Goal: Task Accomplishment & Management: Manage account settings

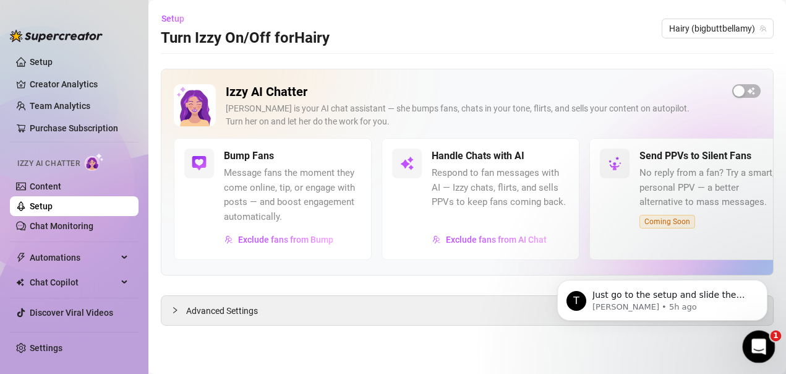
click at [753, 344] on icon "Open Intercom Messenger" at bounding box center [757, 345] width 20 height 20
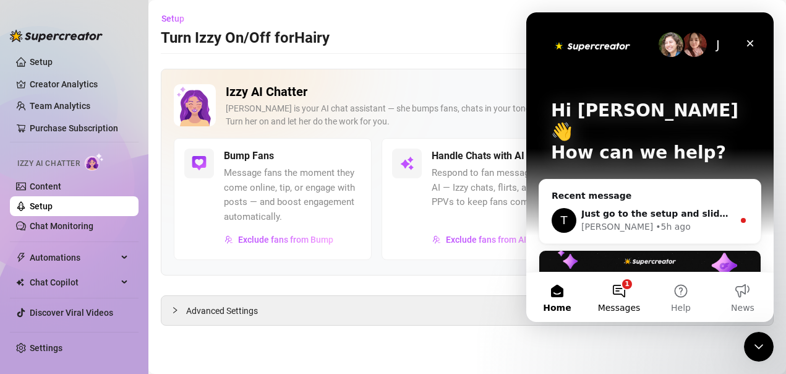
click at [615, 303] on span "Messages" at bounding box center [619, 307] width 43 height 9
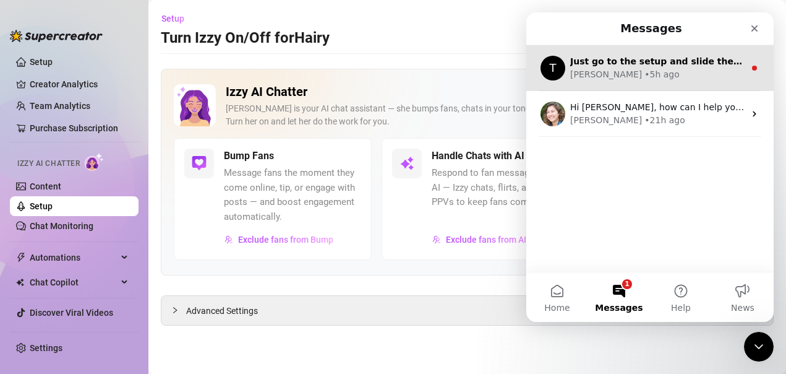
click at [645, 77] on div "Tanya • 5h ago" at bounding box center [657, 74] width 174 height 13
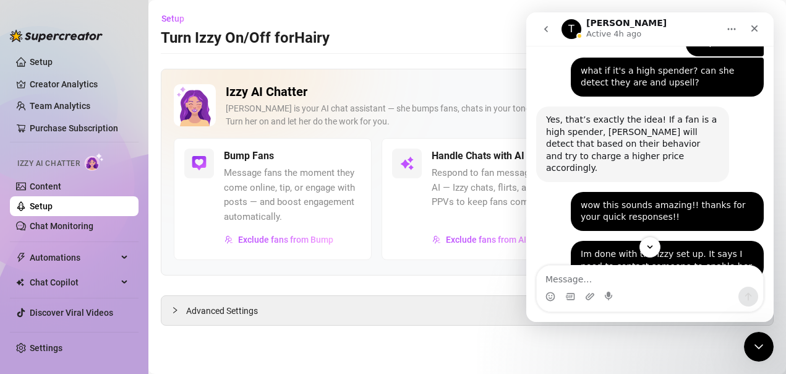
scroll to position [1746, 0]
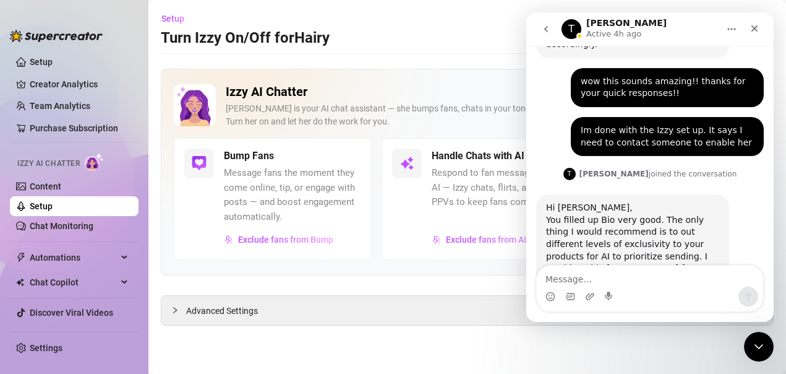
click at [465, 30] on div "Setup Turn Izzy On/Off for Hairy Hairy (bigbuttbellamy)" at bounding box center [467, 29] width 613 height 40
click at [54, 186] on link "Content" at bounding box center [46, 186] width 32 height 10
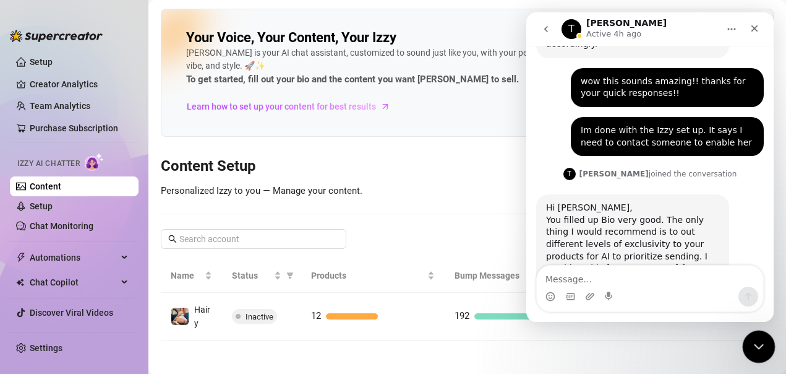
click at [757, 345] on icon "Close Intercom Messenger" at bounding box center [757, 344] width 15 height 15
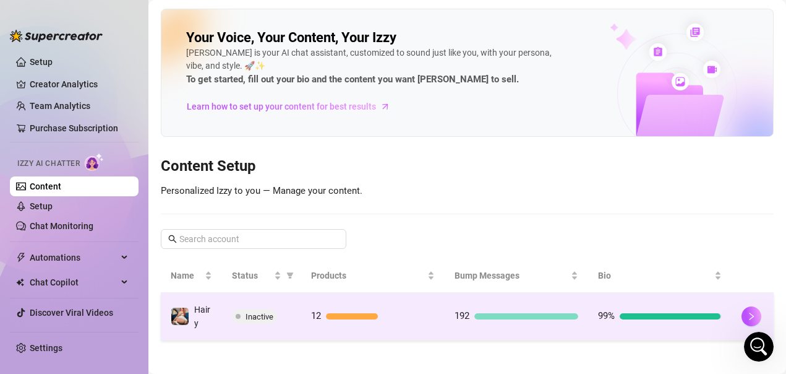
scroll to position [1746, 0]
click at [747, 319] on icon "right" at bounding box center [751, 316] width 9 height 9
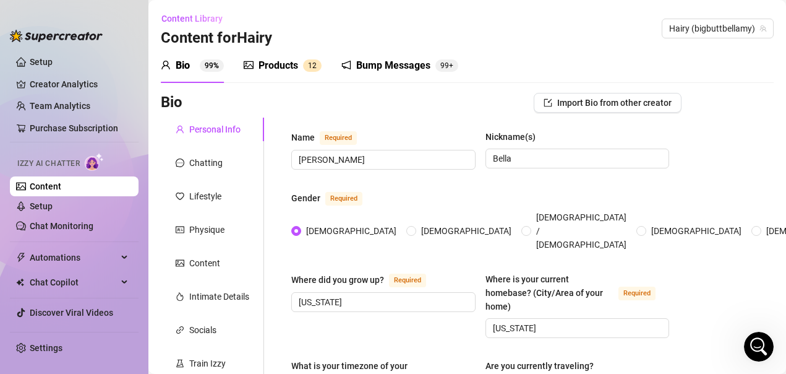
click at [61, 189] on link "Content" at bounding box center [46, 186] width 32 height 10
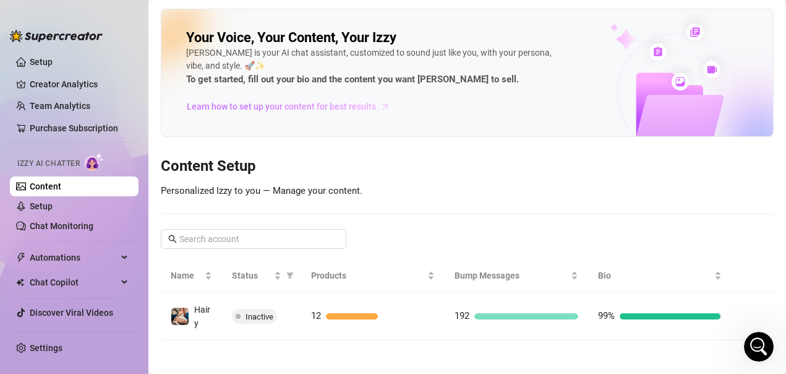
click at [314, 111] on span "Learn how to set up your content for best results" at bounding box center [281, 107] width 189 height 14
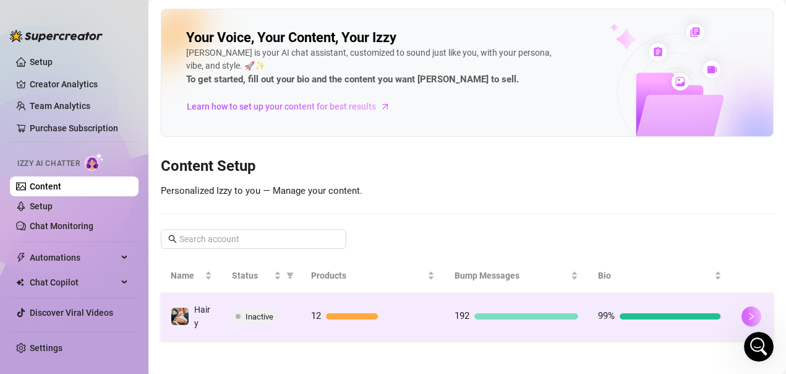
click at [742, 315] on button "button" at bounding box center [752, 316] width 20 height 20
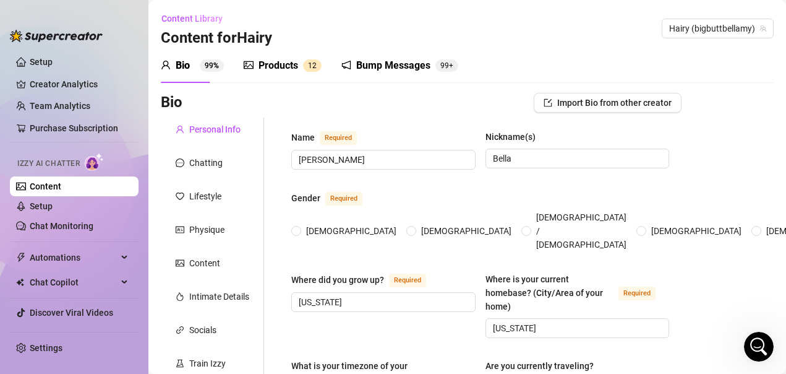
type input "Bellamy"
type input "Bella"
type input "Pennsylvania"
type textarea "not traveling"
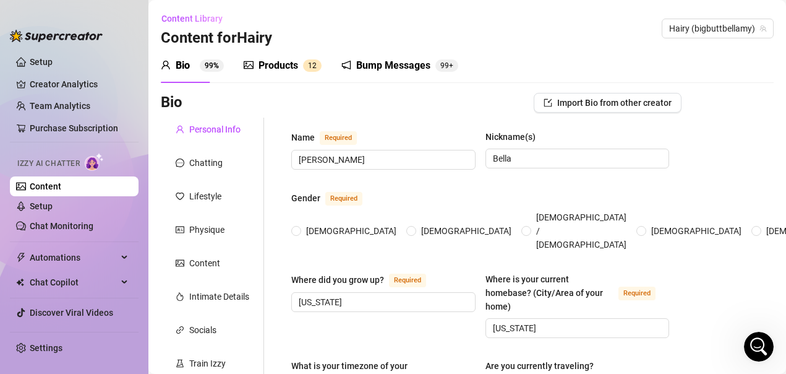
type input "straight"
type input "single"
type input "5"
type input "0"
type input "3 dogs"
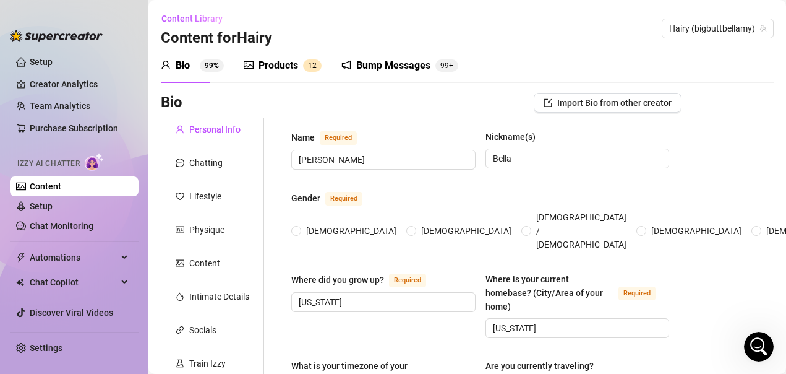
type input "content creator"
type input "LPN"
type input "Licensed LPN"
type input "none"
type textarea "Travel the world more and live life to the fullest!!"
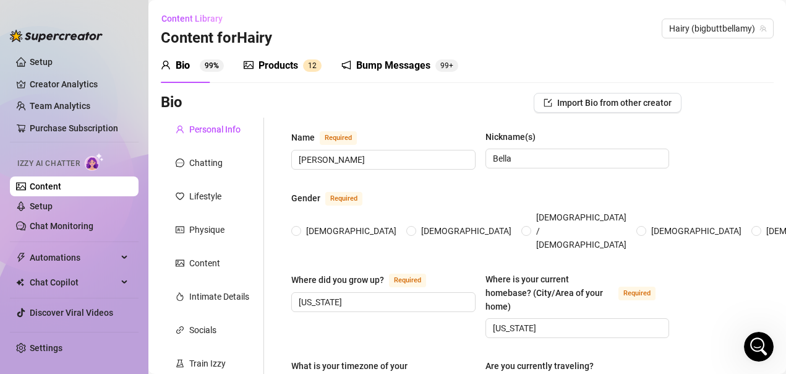
type textarea "I broke my right foot falling out of a very tall truck. I'm only 5ft and I miss…"
type textarea "I absolutely love the paranormal field. Never been ghost hunting because Im too…"
type textarea "I left the Medical Field after working as an LPN for 15 yrs. Wanted to really d…"
radio input "true"
type input "May 17th, 1984"
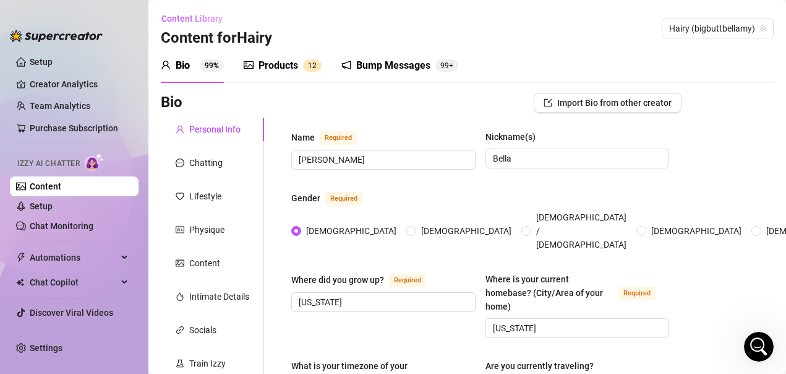
click at [267, 66] on div "Products" at bounding box center [279, 65] width 40 height 15
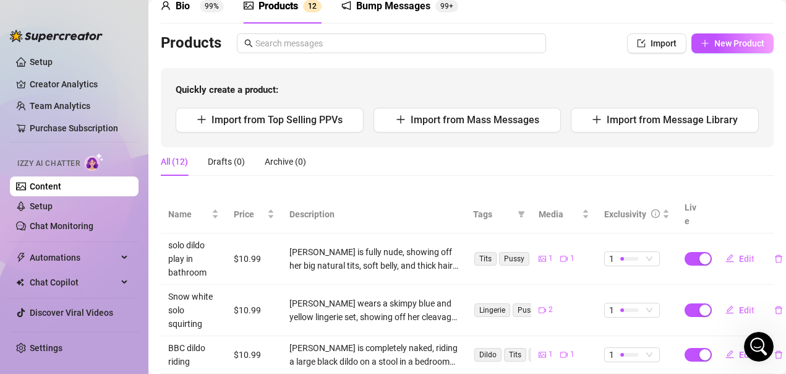
scroll to position [62, 0]
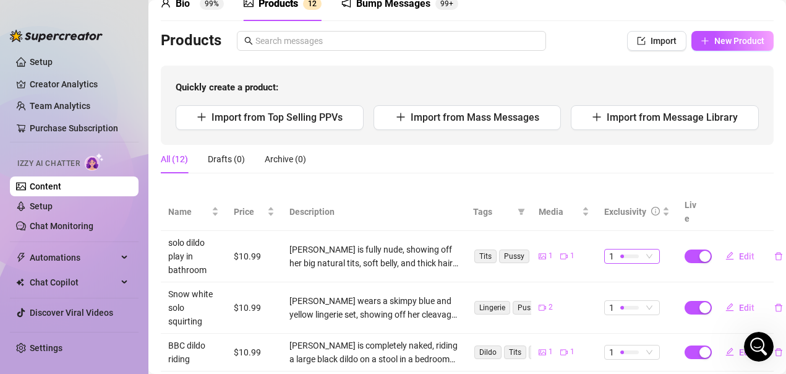
click at [641, 249] on span "1" at bounding box center [632, 256] width 46 height 14
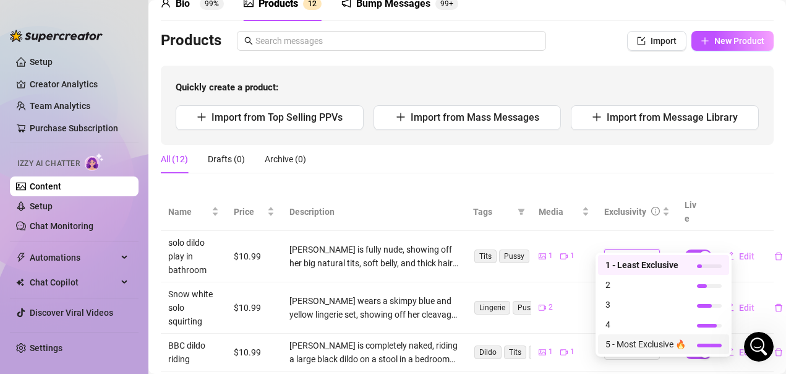
click at [632, 342] on span "5 - Most Exclusive 🔥" at bounding box center [646, 344] width 80 height 14
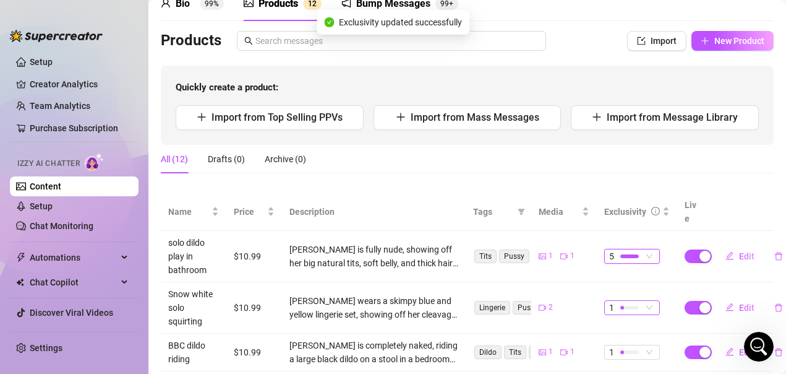
click at [641, 301] on span "1" at bounding box center [632, 308] width 46 height 14
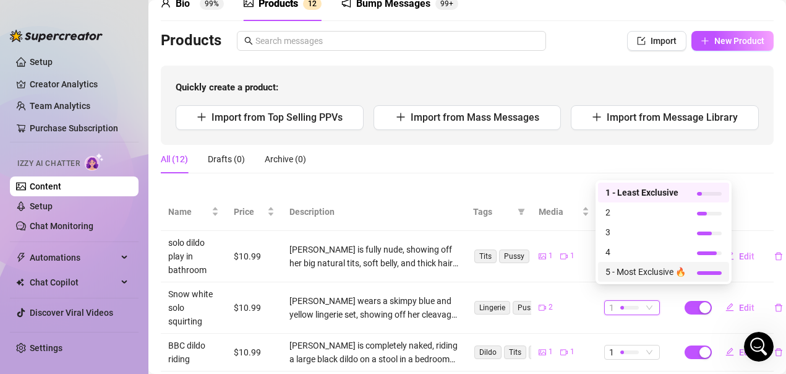
click at [636, 274] on span "5 - Most Exclusive 🔥" at bounding box center [646, 272] width 80 height 14
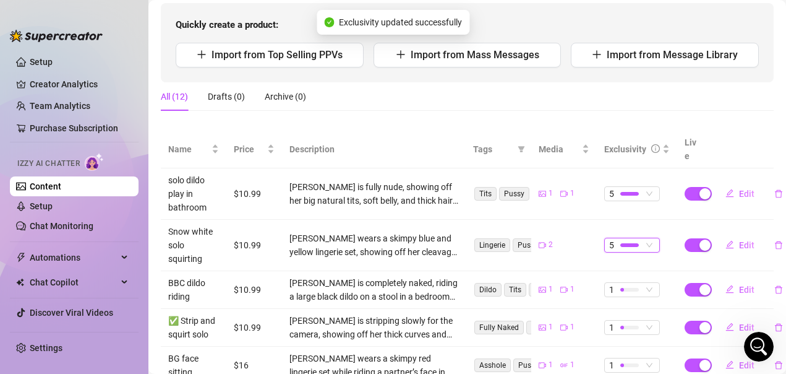
scroll to position [186, 0]
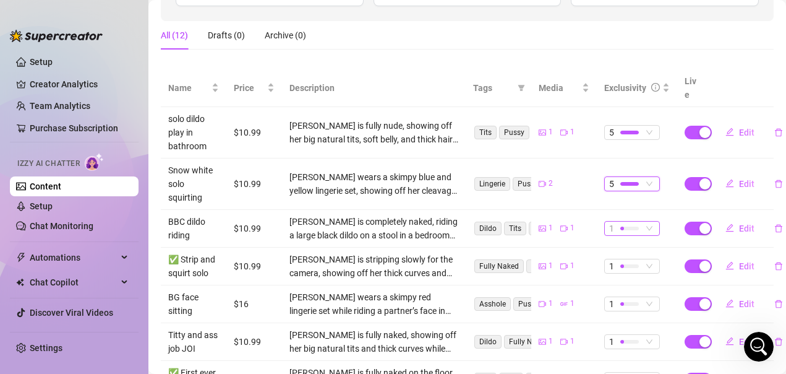
click at [640, 221] on span "1" at bounding box center [632, 228] width 46 height 14
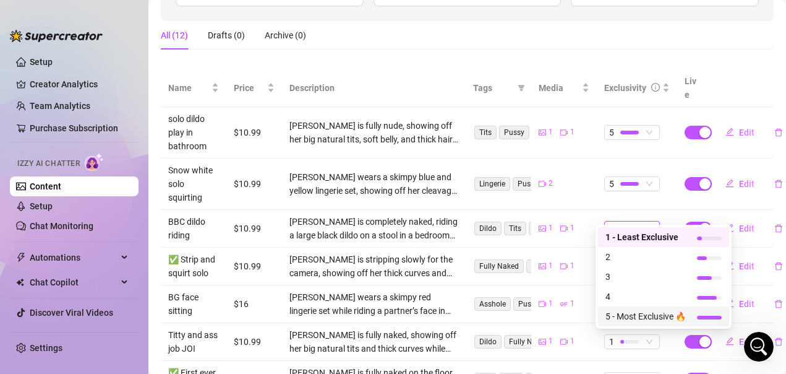
click at [631, 316] on span "5 - Most Exclusive 🔥" at bounding box center [646, 316] width 80 height 14
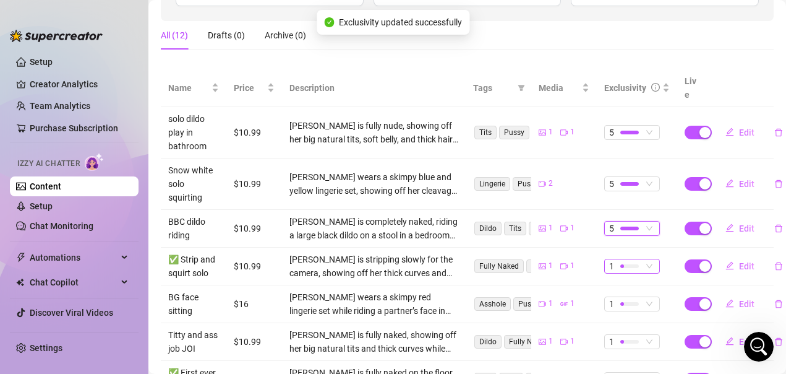
click at [643, 259] on span "1" at bounding box center [632, 266] width 46 height 14
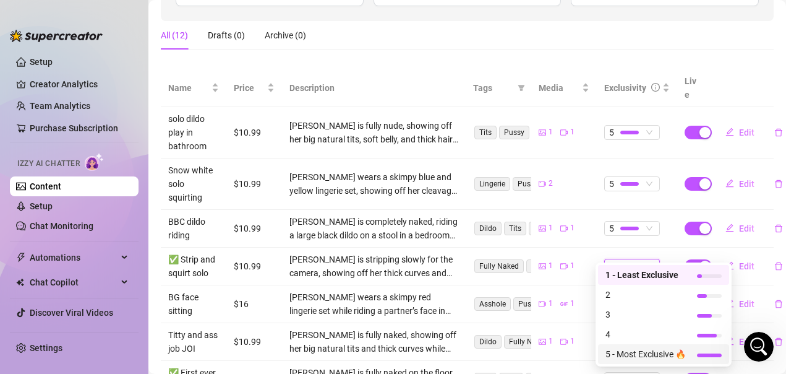
click at [641, 354] on span "5 - Most Exclusive 🔥" at bounding box center [646, 354] width 80 height 14
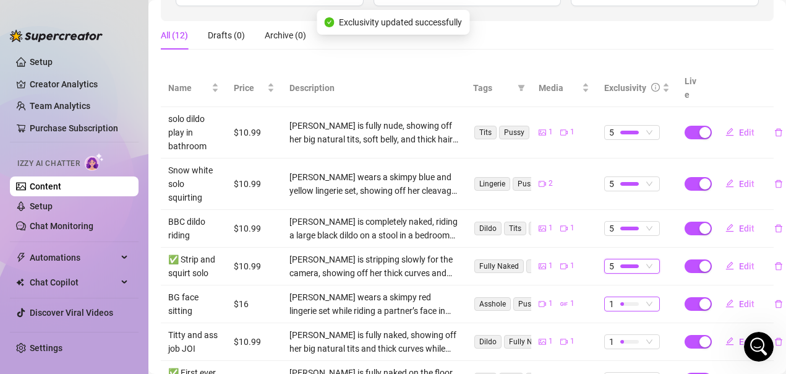
click at [642, 297] on span "1" at bounding box center [632, 304] width 46 height 14
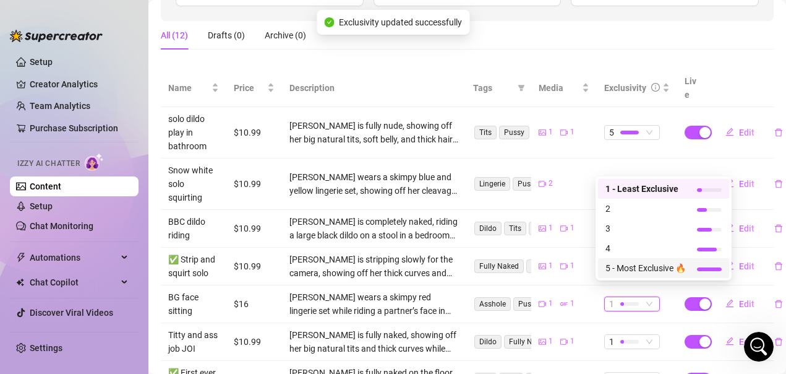
click at [648, 269] on span "5 - Most Exclusive 🔥" at bounding box center [646, 268] width 80 height 14
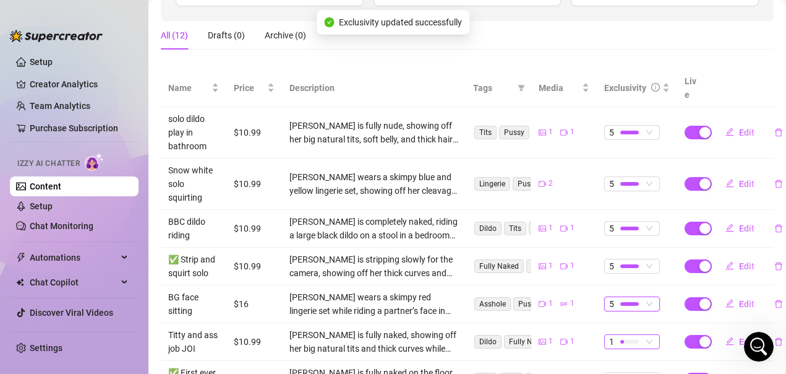
click at [643, 335] on span "1" at bounding box center [632, 342] width 46 height 14
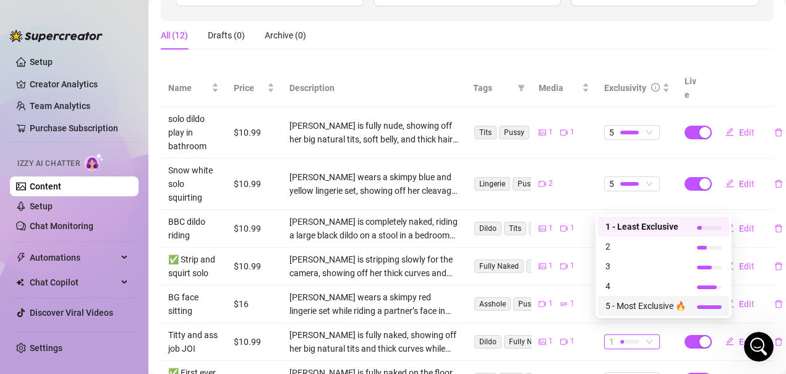
click at [641, 306] on span "5 - Most Exclusive 🔥" at bounding box center [646, 306] width 80 height 14
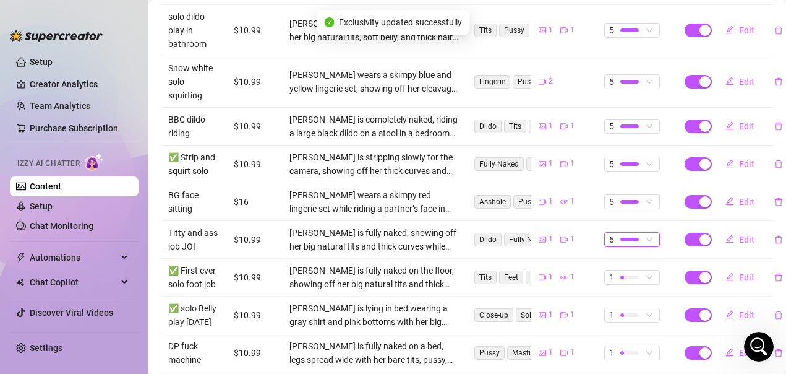
scroll to position [309, 0]
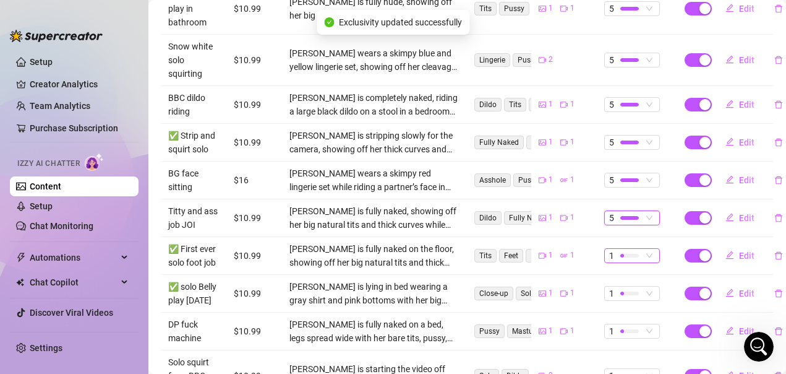
click at [640, 252] on span "1" at bounding box center [632, 256] width 46 height 14
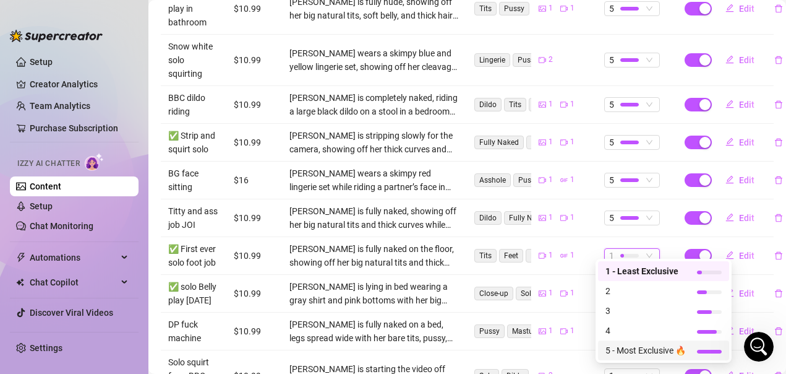
click at [637, 349] on span "5 - Most Exclusive 🔥" at bounding box center [646, 350] width 80 height 14
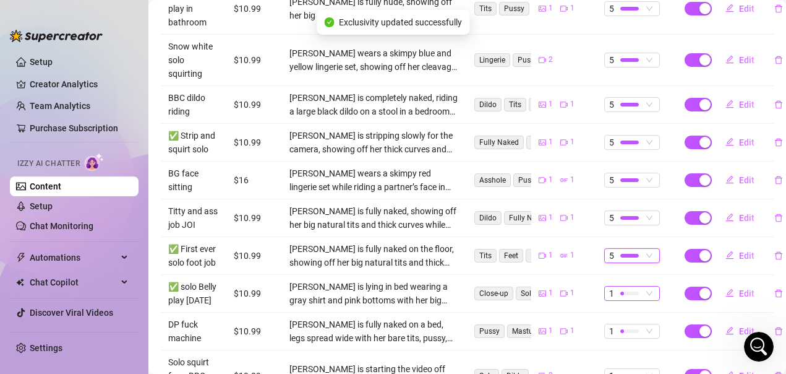
click at [641, 300] on span "1" at bounding box center [632, 293] width 46 height 14
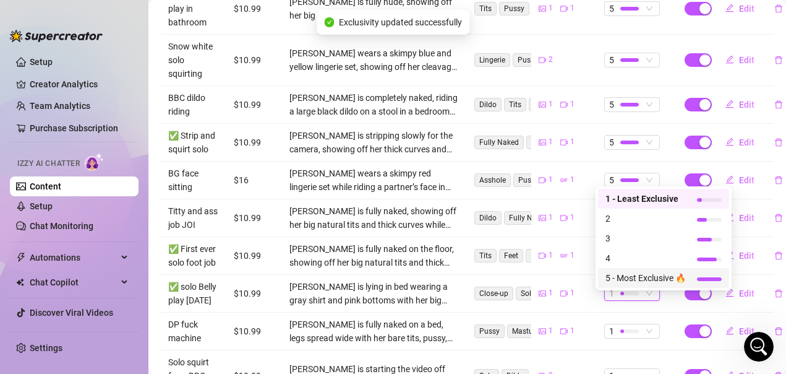
click at [638, 281] on span "5 - Most Exclusive 🔥" at bounding box center [646, 278] width 80 height 14
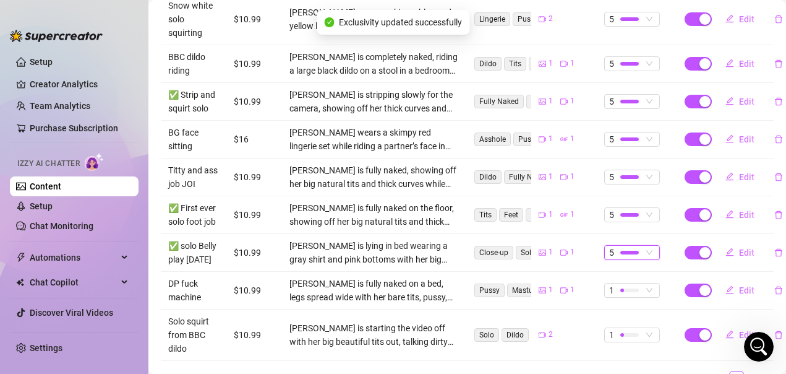
scroll to position [371, 0]
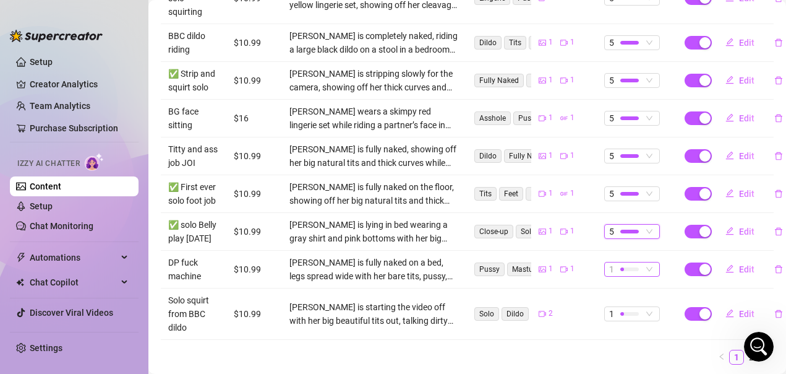
click at [641, 276] on span "1" at bounding box center [632, 269] width 46 height 14
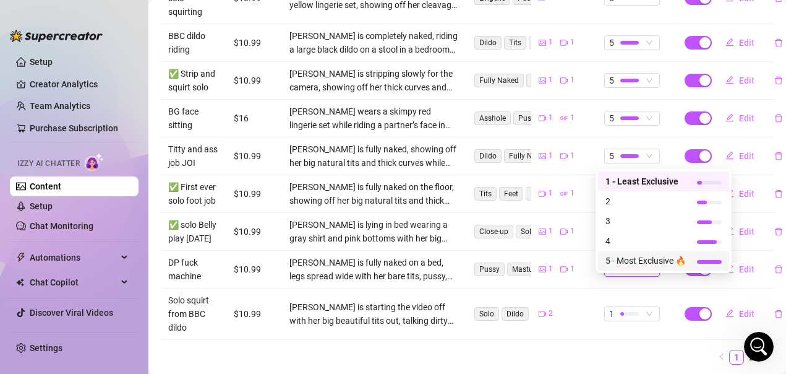
click at [635, 261] on span "5 - Most Exclusive 🔥" at bounding box center [646, 261] width 80 height 14
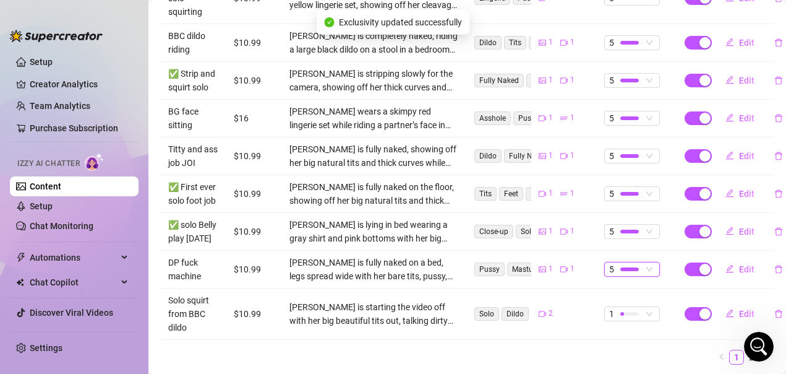
click at [645, 320] on span "1" at bounding box center [632, 314] width 46 height 14
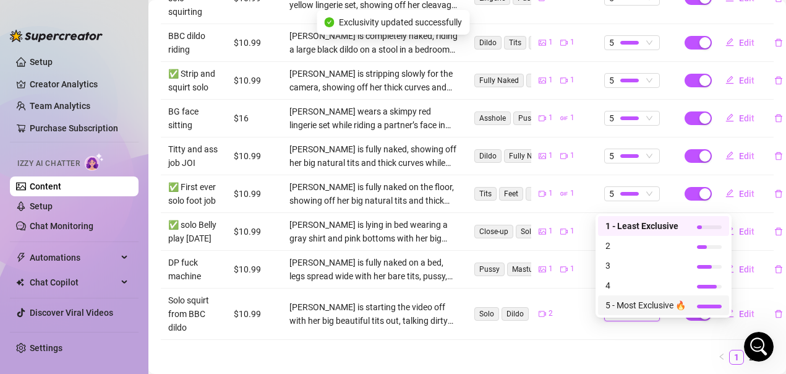
click at [638, 304] on span "5 - Most Exclusive 🔥" at bounding box center [646, 305] width 80 height 14
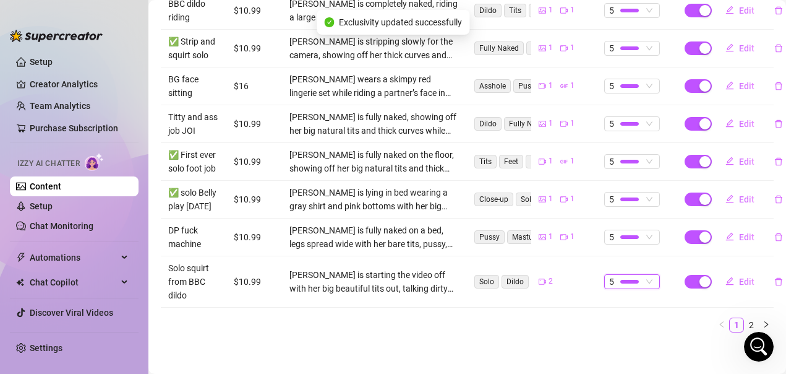
scroll to position [433, 0]
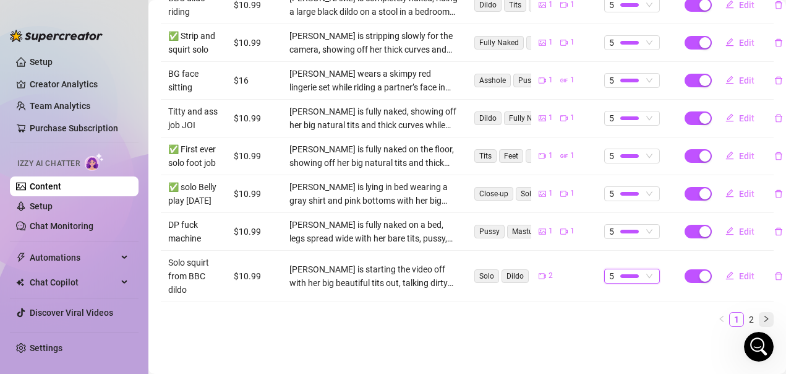
click at [763, 315] on icon "right" at bounding box center [766, 318] width 7 height 7
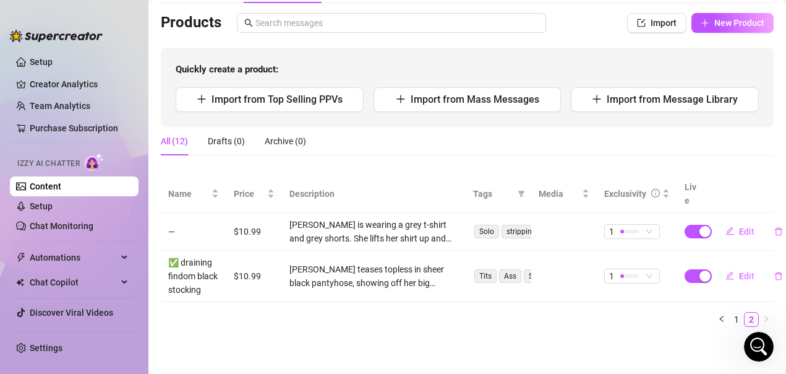
scroll to position [90, 0]
click at [642, 225] on span "1" at bounding box center [632, 232] width 46 height 14
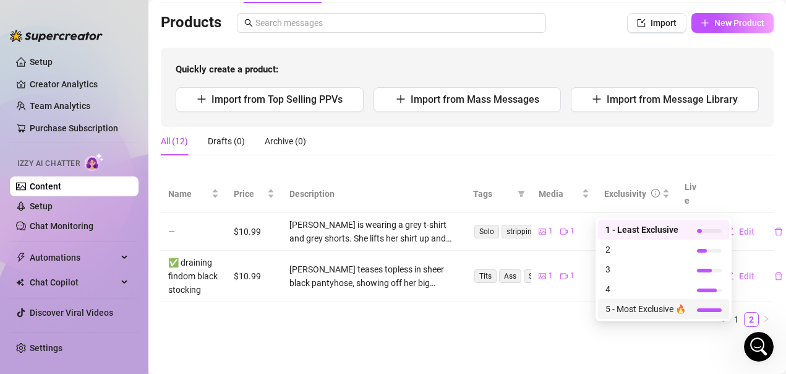
click at [630, 304] on span "5 - Most Exclusive 🔥" at bounding box center [646, 309] width 80 height 14
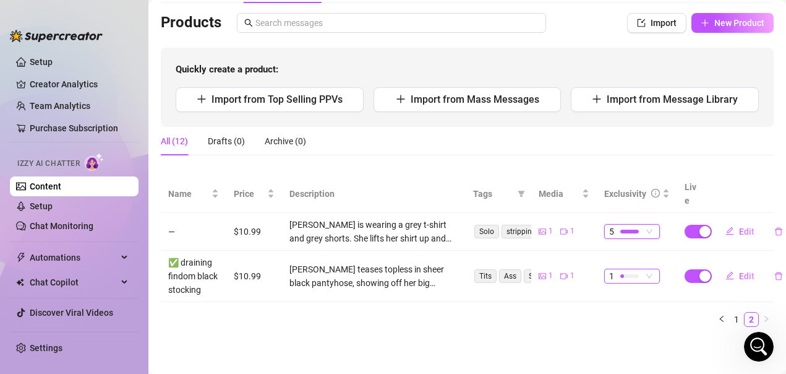
click at [641, 269] on span "1" at bounding box center [632, 276] width 46 height 14
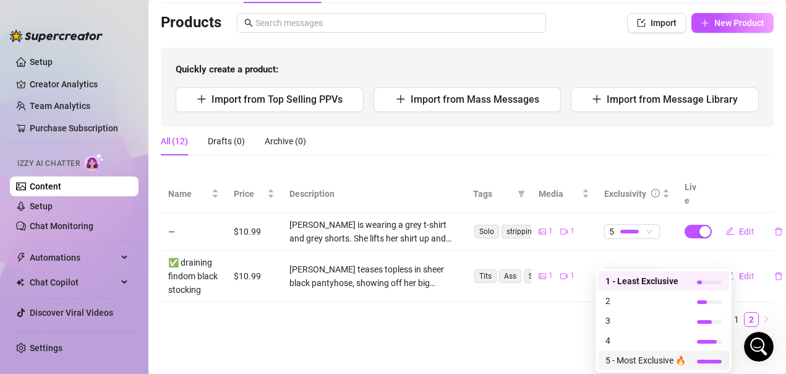
click at [632, 359] on span "5 - Most Exclusive 🔥" at bounding box center [646, 360] width 80 height 14
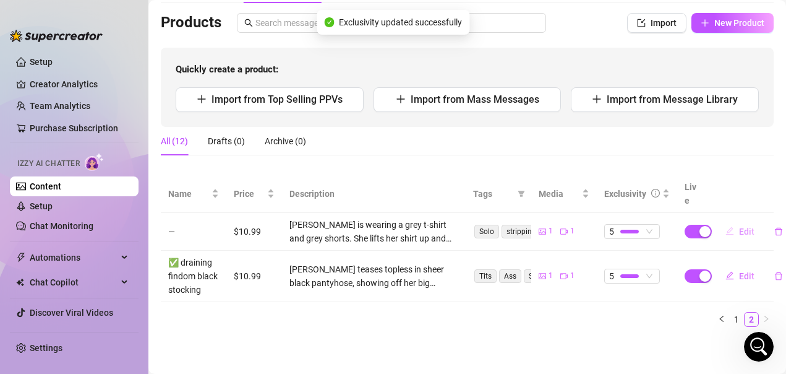
click at [739, 226] on span "Edit" at bounding box center [746, 231] width 15 height 10
type textarea "Fuck babe I didn't think I could make it clap this much 🫣did I do a good job?? …"
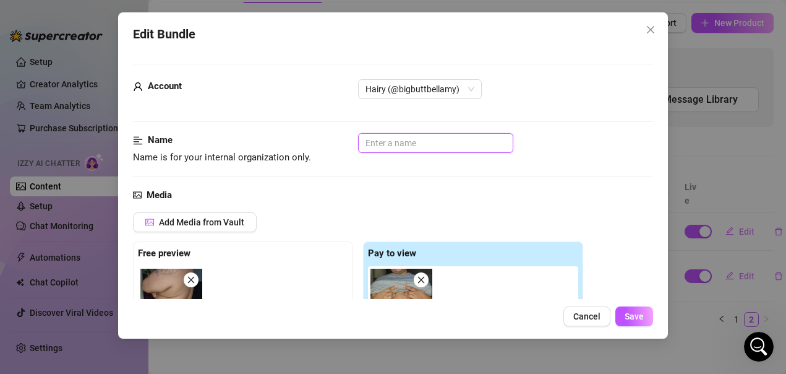
click at [429, 144] on input "text" at bounding box center [435, 143] width 155 height 20
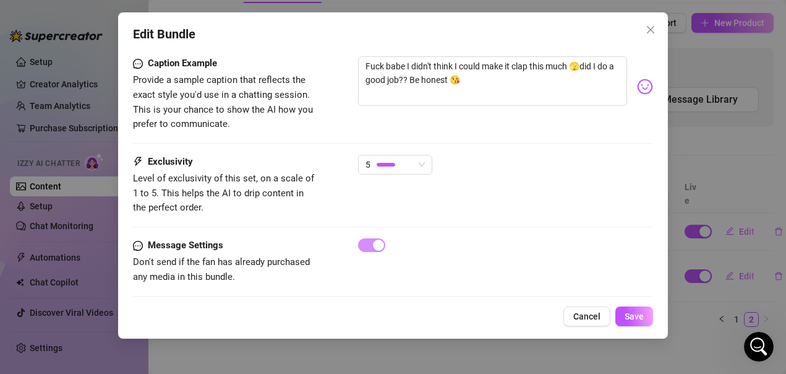
scroll to position [818, 0]
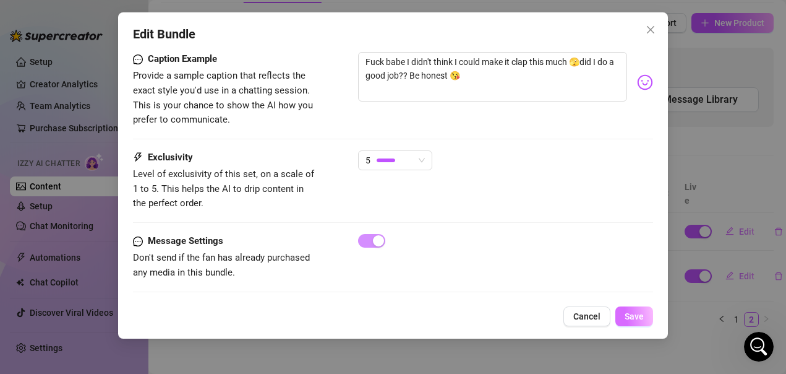
type input "strip and twerk"
click at [639, 318] on span "Save" at bounding box center [634, 316] width 19 height 10
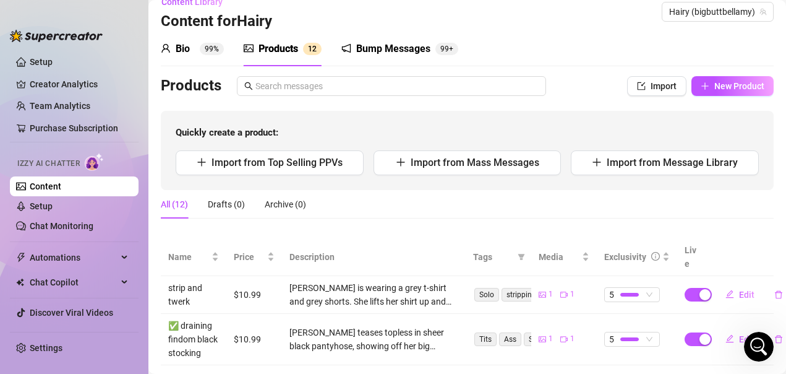
scroll to position [0, 0]
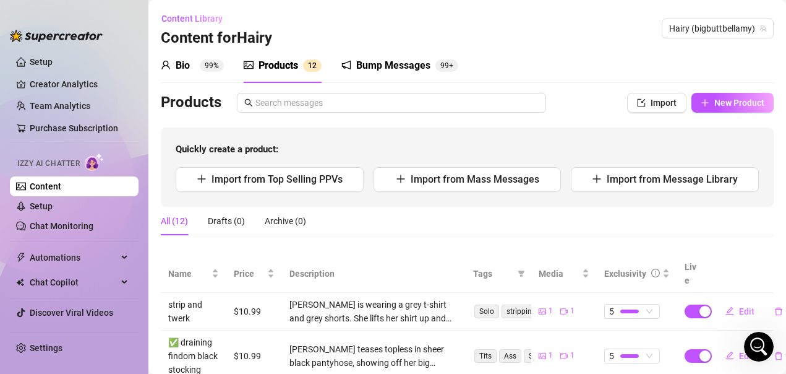
click at [183, 67] on div "Bio" at bounding box center [183, 65] width 14 height 15
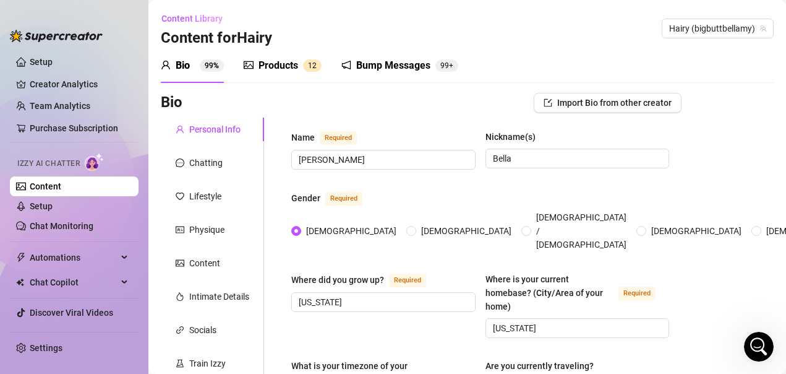
click at [387, 65] on div "Bump Messages" at bounding box center [393, 65] width 74 height 15
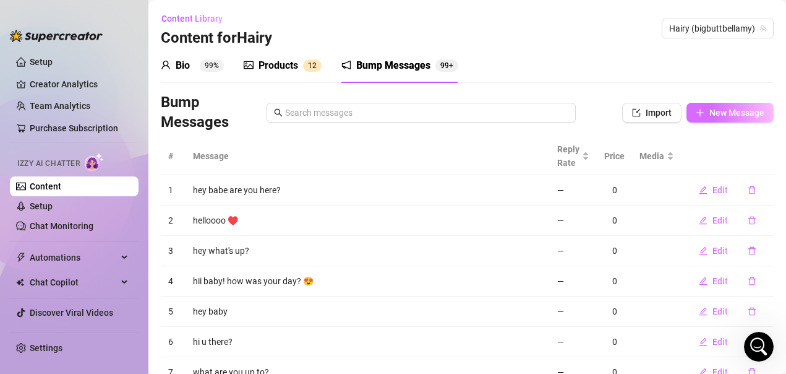
click at [722, 118] on span "New Message" at bounding box center [736, 113] width 55 height 10
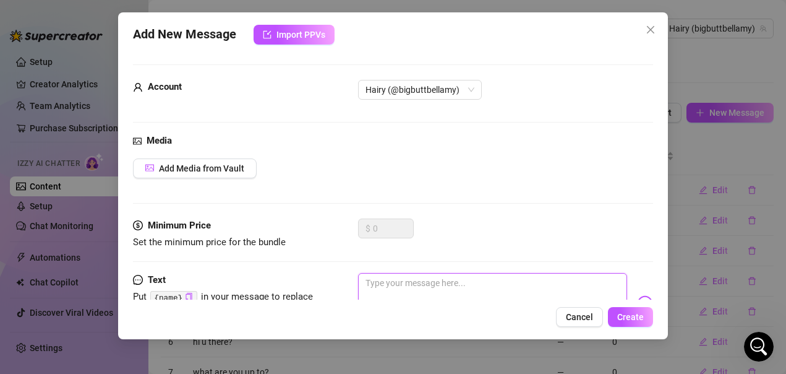
click at [461, 288] on textarea at bounding box center [493, 297] width 270 height 49
type textarea "a"
type textarea "ar"
type textarea "are"
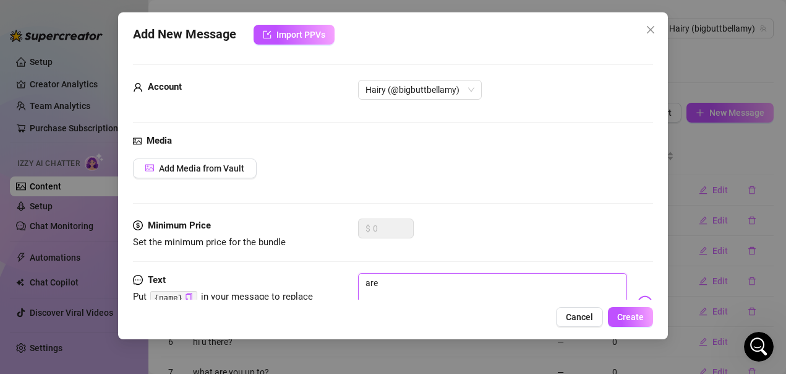
type textarea "are y"
type textarea "are yo"
type textarea "are you"
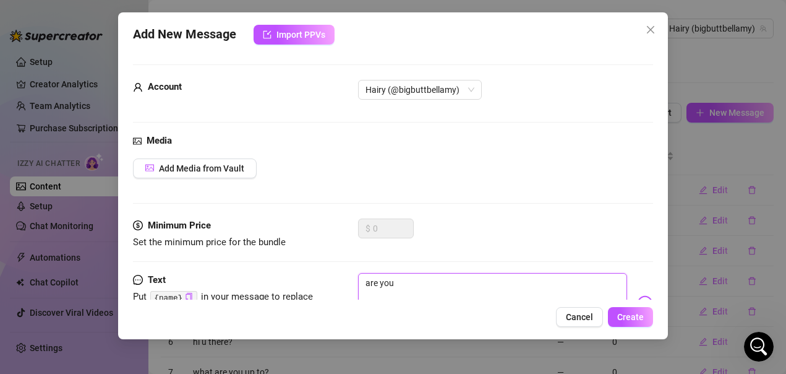
type textarea "are you"
type textarea "are you t"
type textarea "are you to"
type textarea "are you too"
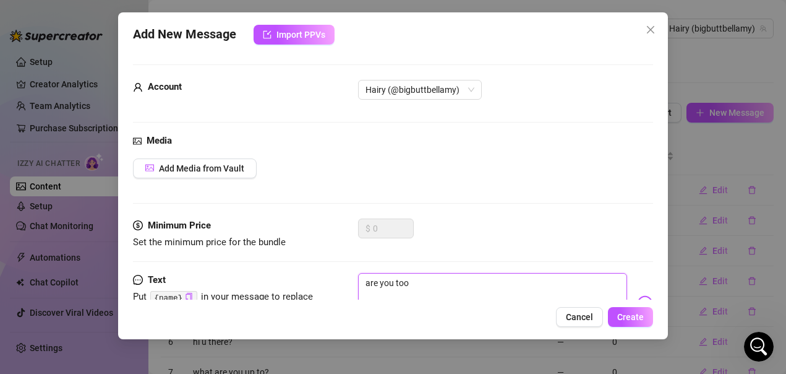
type textarea "are you too"
type textarea "are you too b"
type textarea "are you too bu"
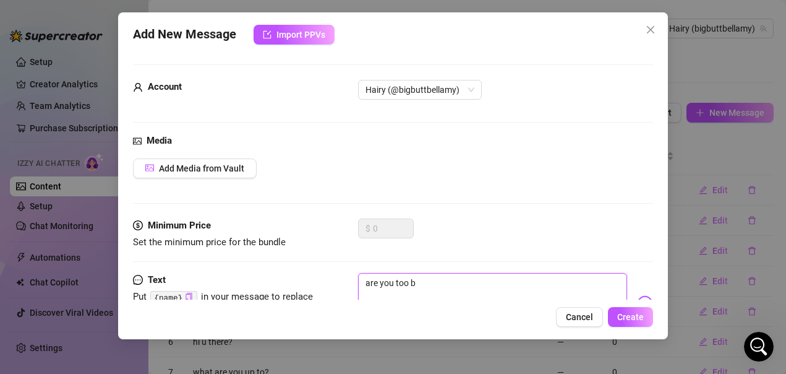
type textarea "are you too bu"
type textarea "are you too bus"
type textarea "are you too busy"
type textarea "are you too busy f"
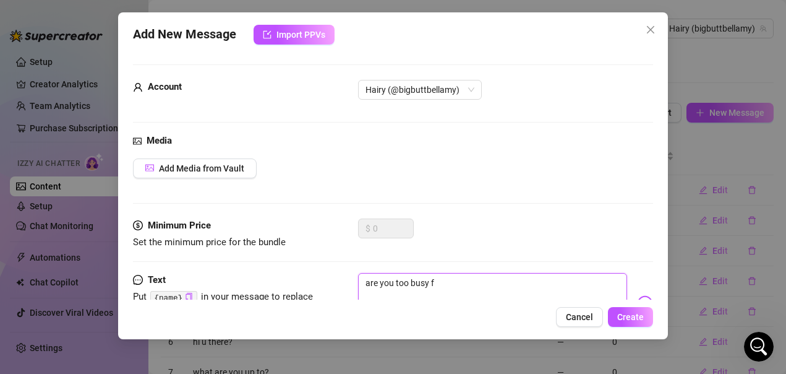
type textarea "are you too busy fo"
type textarea "are you too busy for"
type textarea "are you too busy for m"
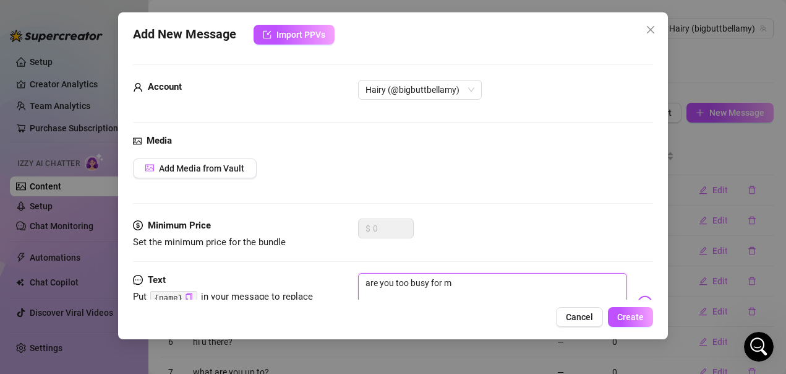
type textarea "are you too busy for me"
type textarea "are you too busy for me b"
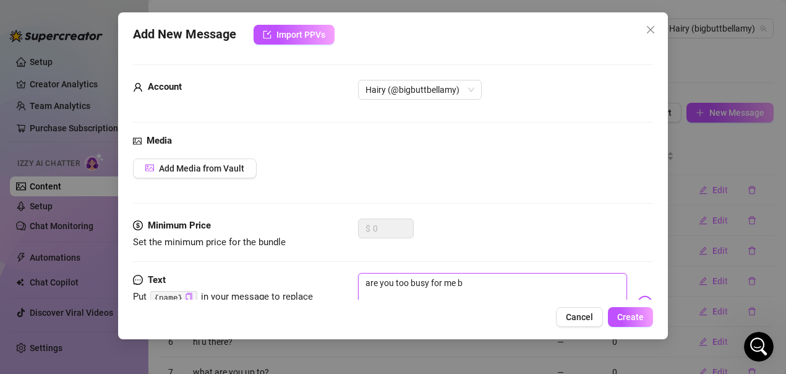
type textarea "are you too busy for me ba"
type textarea "are you too busy for me bab"
type textarea "are you too busy for me baby"
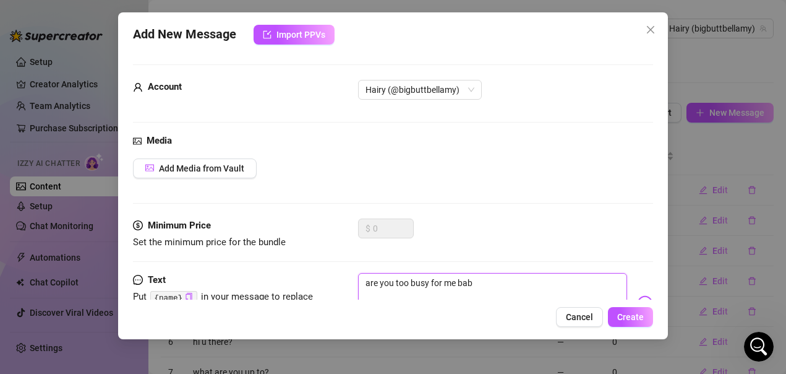
type textarea "are you too busy for me baby"
type textarea "are you too busy for me baby?"
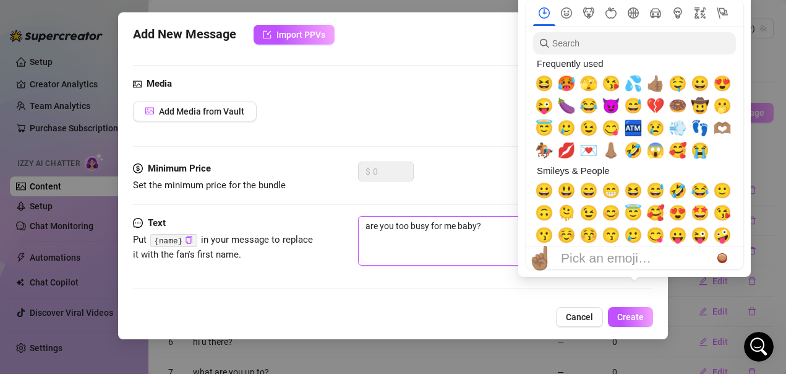
type textarea "are you too busy for me baby?"
click at [630, 251] on div "Pick an emoji…" at bounding box center [606, 258] width 90 height 15
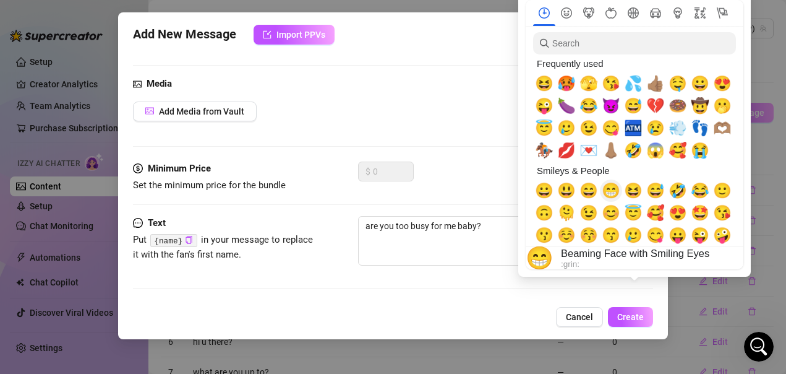
scroll to position [62, 0]
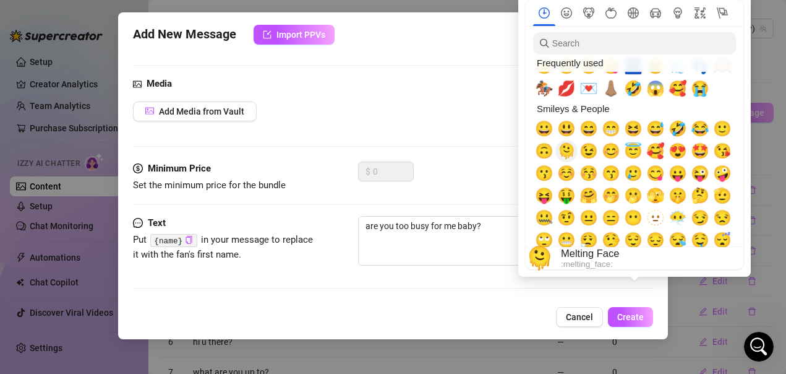
click at [568, 154] on span "🫠" at bounding box center [566, 150] width 19 height 17
type textarea "are you too busy for me baby? 🫠"
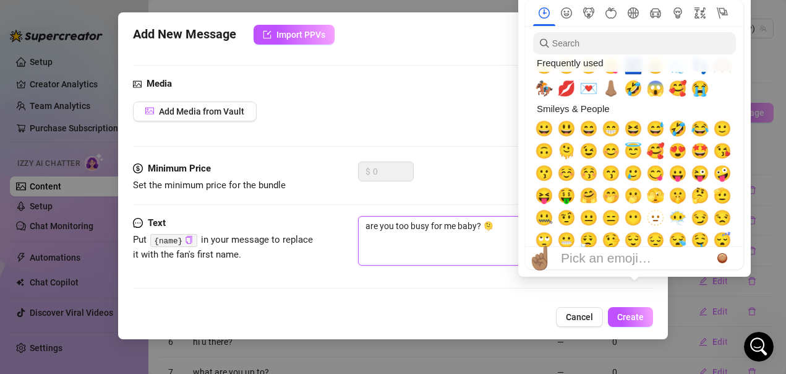
click at [494, 247] on textarea "are you too busy for me baby? 🫠" at bounding box center [493, 240] width 270 height 49
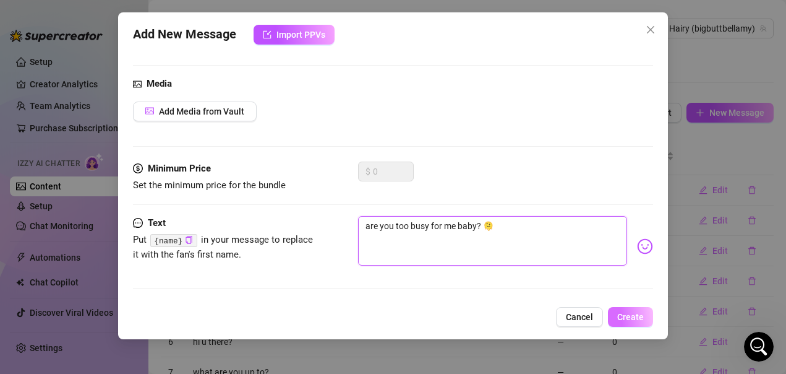
type textarea "are you too busy for me baby? 🫠"
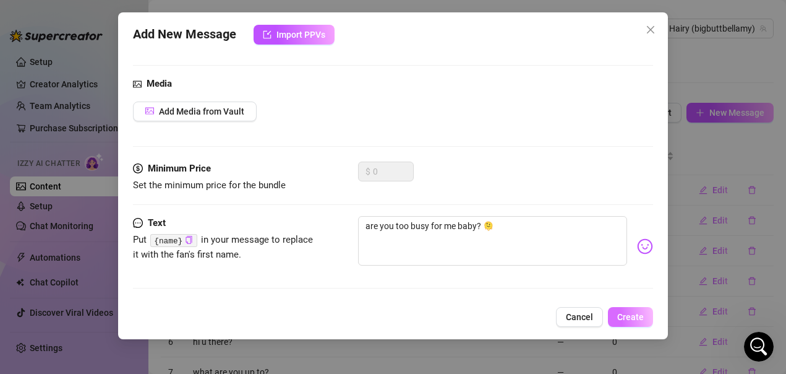
click at [635, 324] on button "Create" at bounding box center [630, 317] width 45 height 20
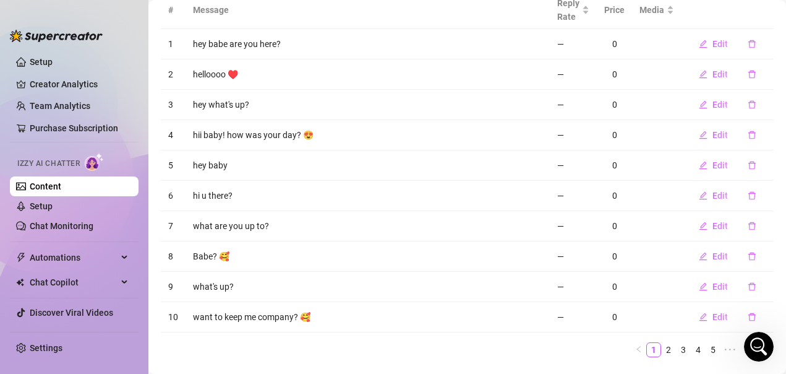
scroll to position [176, 0]
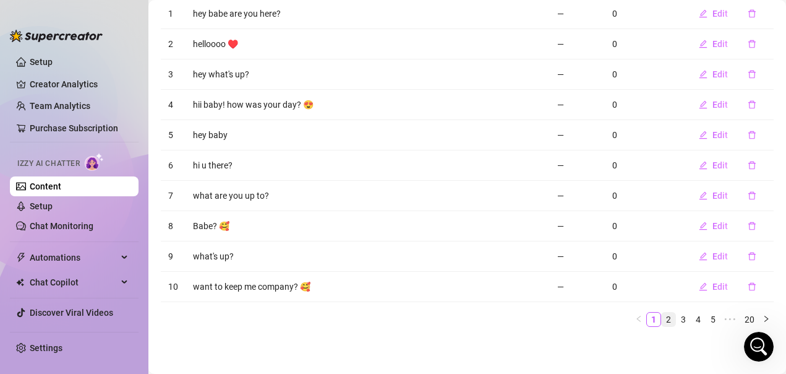
click at [662, 316] on link "2" at bounding box center [669, 319] width 14 height 14
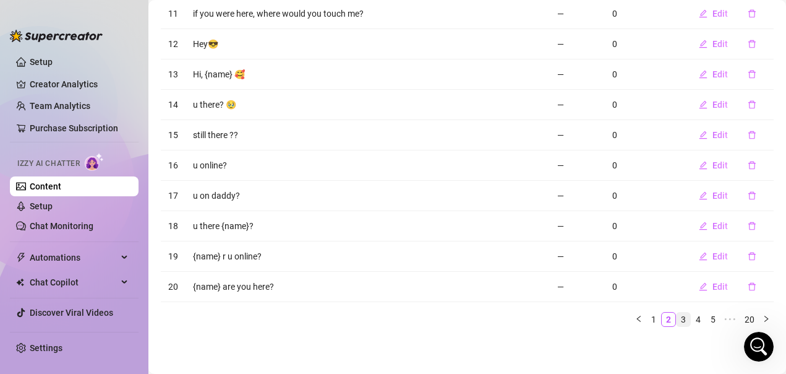
click at [677, 320] on link "3" at bounding box center [684, 319] width 14 height 14
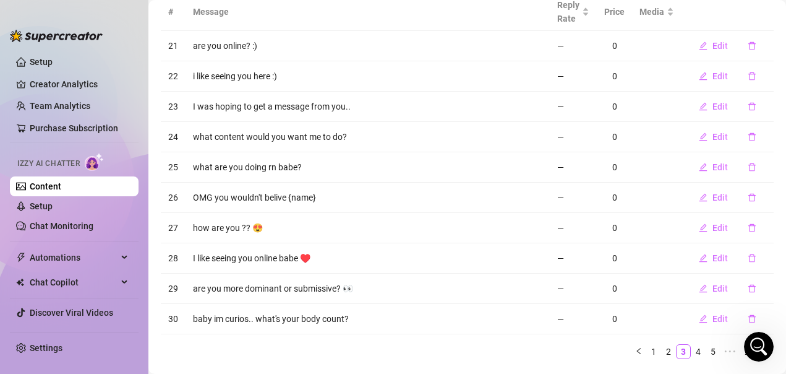
scroll to position [114, 0]
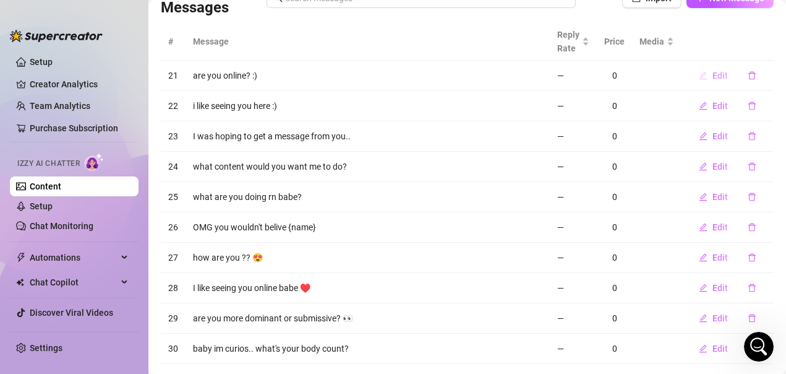
click at [701, 78] on button "Edit" at bounding box center [713, 76] width 49 height 20
type textarea "are you online? :)"
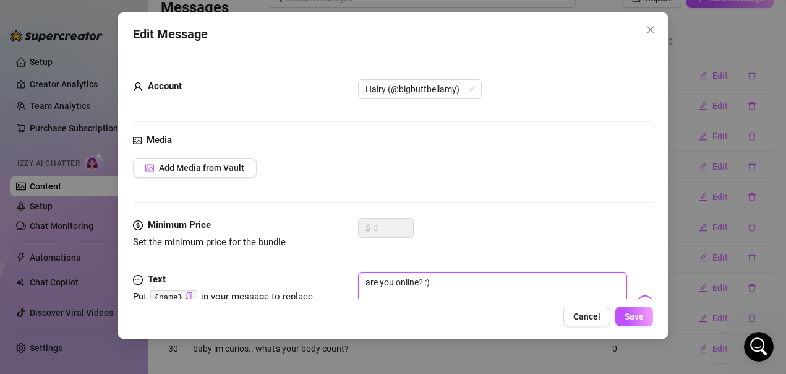
click at [447, 282] on textarea "are you online? :)" at bounding box center [493, 296] width 270 height 49
type textarea "are you online? :"
type textarea "are you online?"
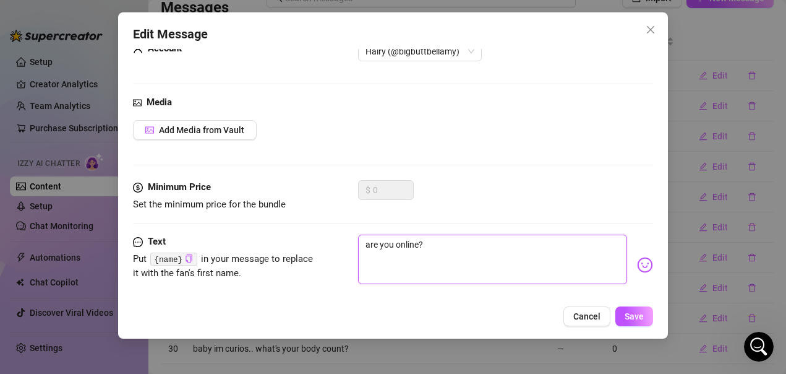
scroll to position [57, 0]
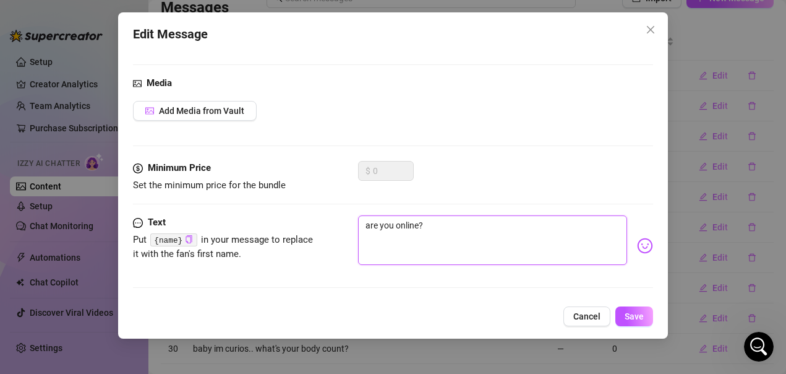
type textarea "are you online?"
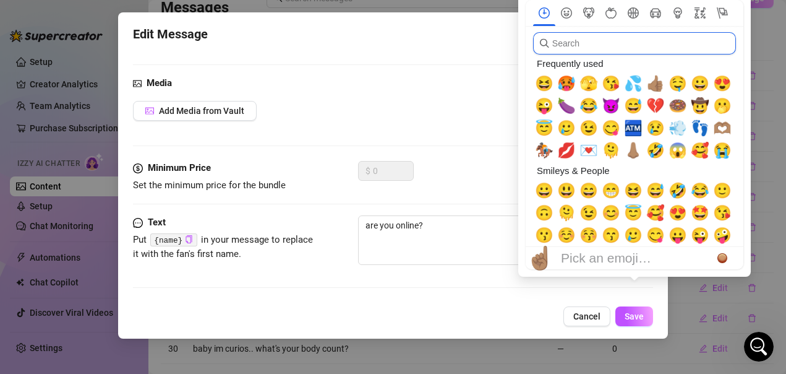
click at [606, 46] on input "search" at bounding box center [634, 43] width 203 height 22
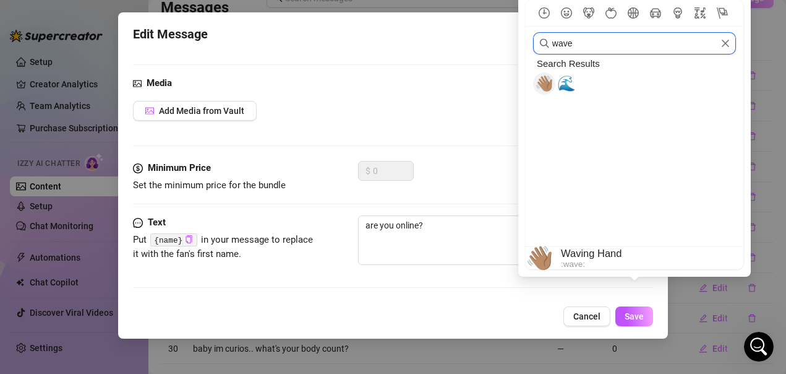
type input "wave"
click at [542, 87] on span "👋🏽" at bounding box center [544, 83] width 19 height 17
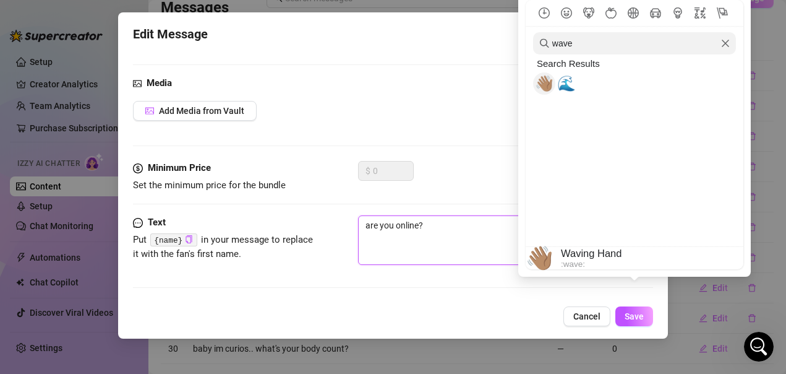
type textarea "are you online? 👋🏽"
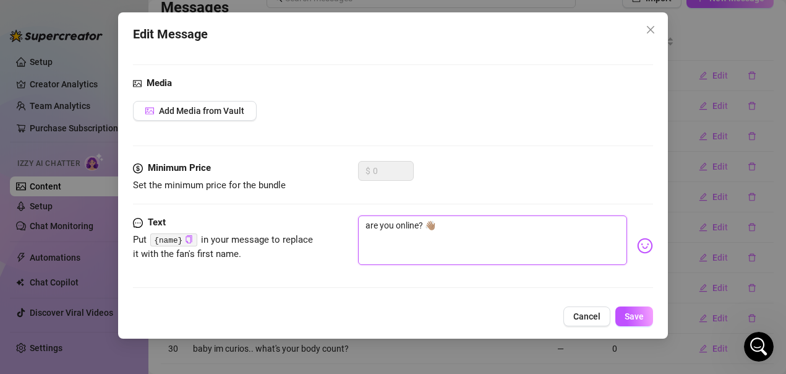
click at [458, 257] on textarea "are you online? 👋🏽" at bounding box center [493, 239] width 270 height 49
type textarea "are you online? 👋🏽"
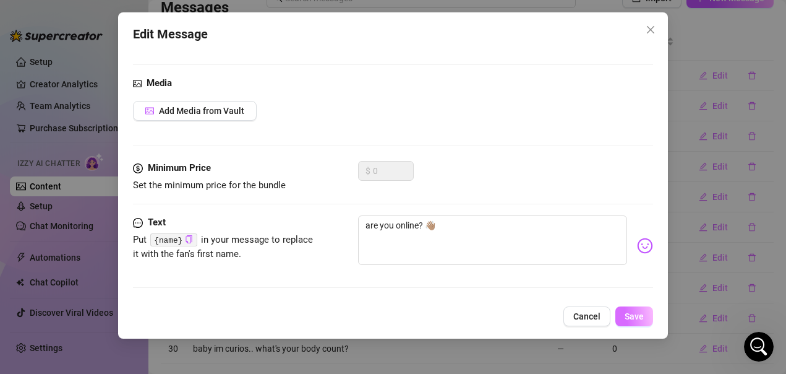
click at [625, 318] on button "Save" at bounding box center [634, 316] width 38 height 20
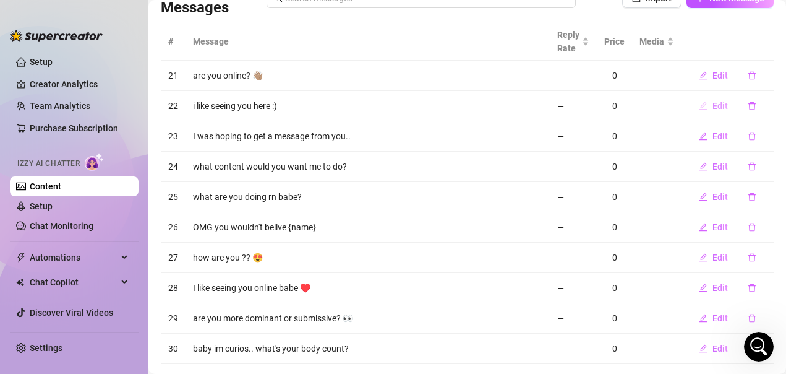
click at [713, 106] on span "Edit" at bounding box center [720, 106] width 15 height 10
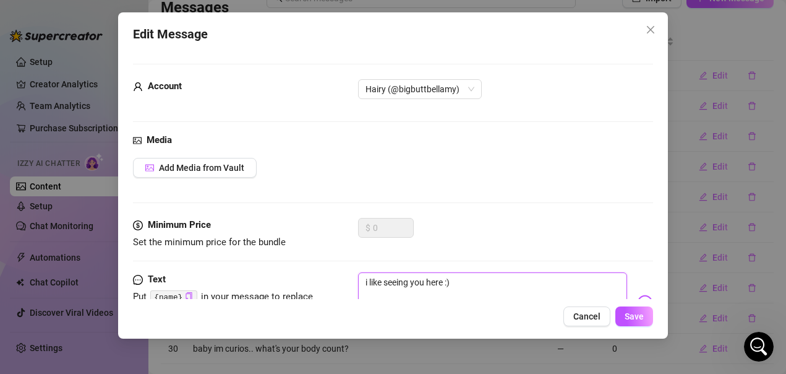
click at [463, 286] on textarea "i like seeing you here :)" at bounding box center [493, 296] width 270 height 49
type textarea "i like seeing you here :"
type textarea "i like seeing you here"
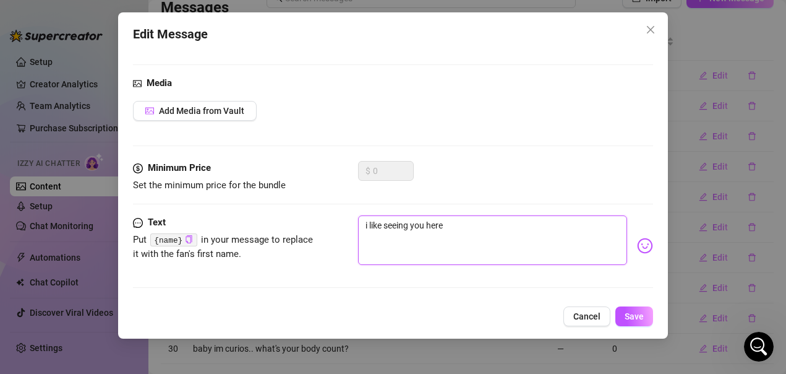
type textarea "i like seeing you here"
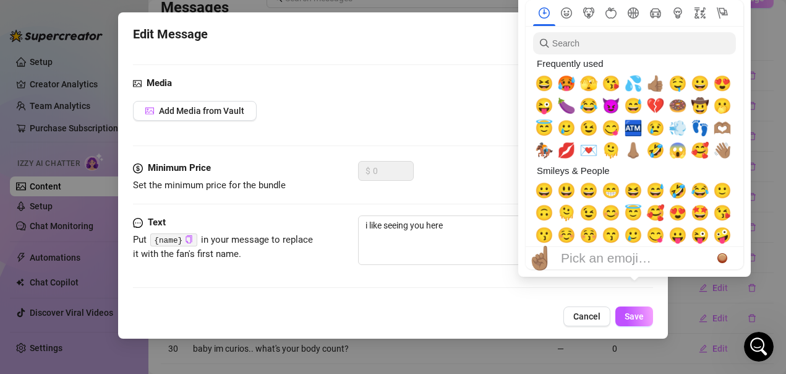
click at [633, 251] on div "Pick an emoji…" at bounding box center [606, 258] width 90 height 15
click at [612, 80] on span "😘" at bounding box center [611, 83] width 19 height 17
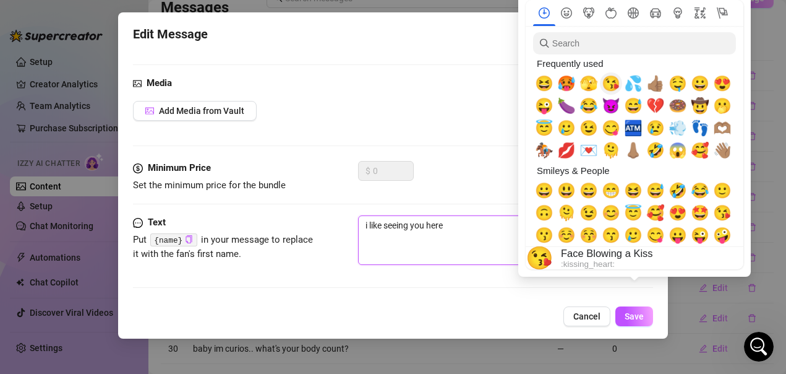
type textarea "i like seeing you here 😘"
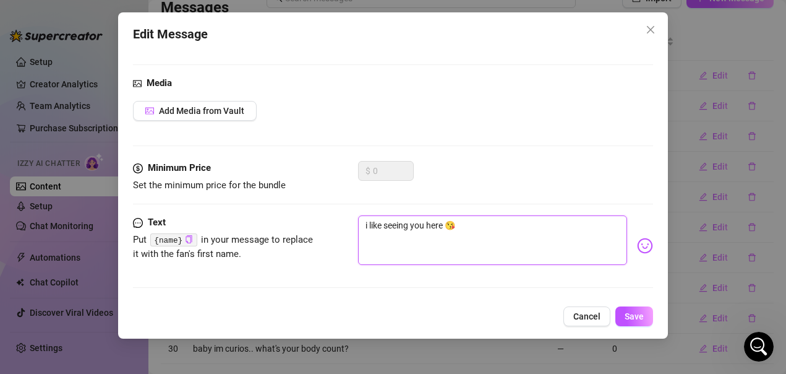
click at [484, 238] on textarea "i like seeing you here 😘" at bounding box center [493, 239] width 270 height 49
type textarea "i like seeing you here 😘"
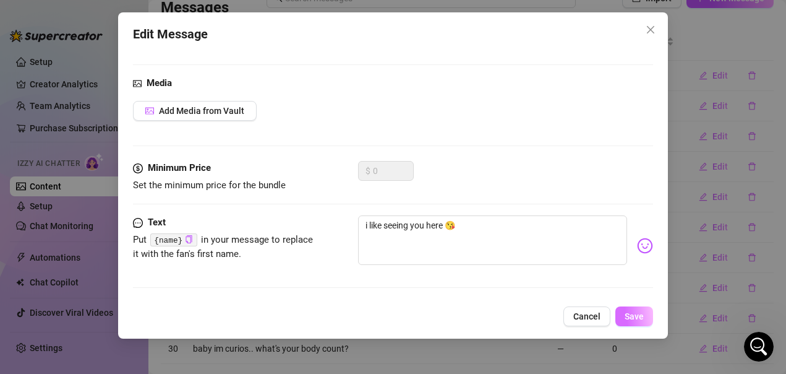
click at [628, 319] on span "Save" at bounding box center [634, 316] width 19 height 10
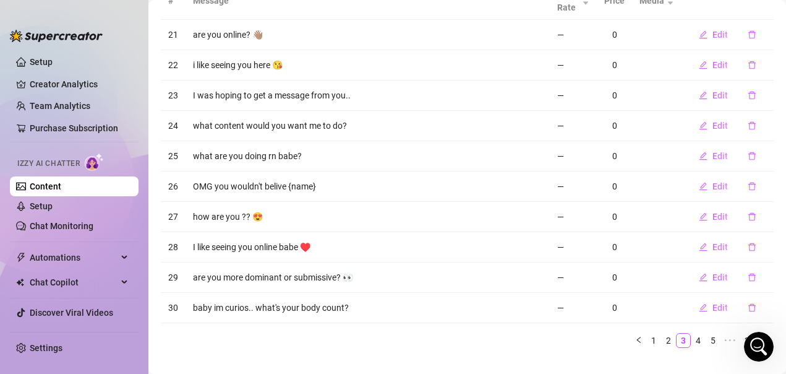
scroll to position [176, 0]
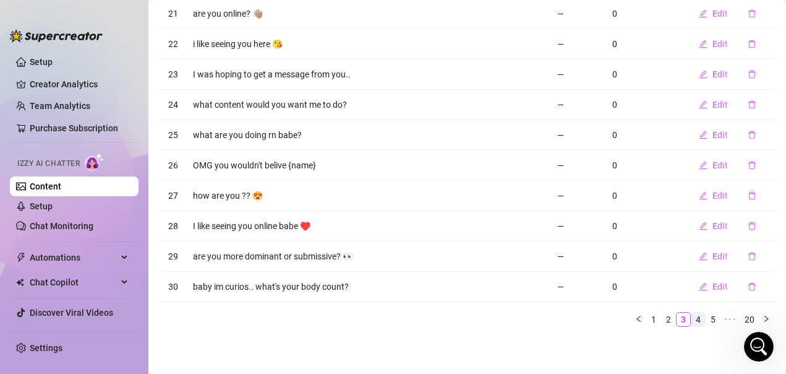
click at [692, 315] on link "4" at bounding box center [699, 319] width 14 height 14
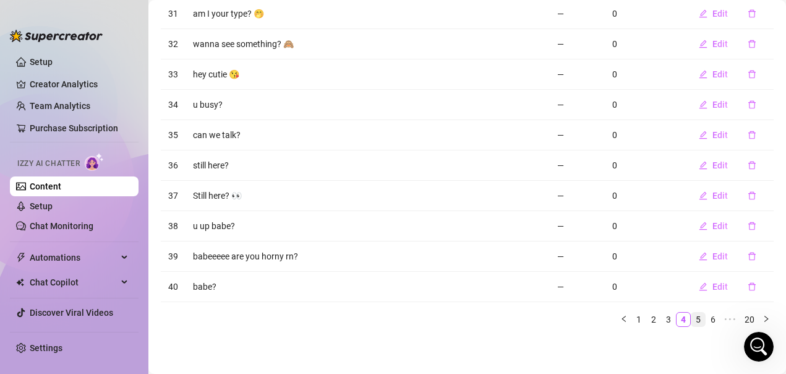
click at [692, 318] on link "5" at bounding box center [699, 319] width 14 height 14
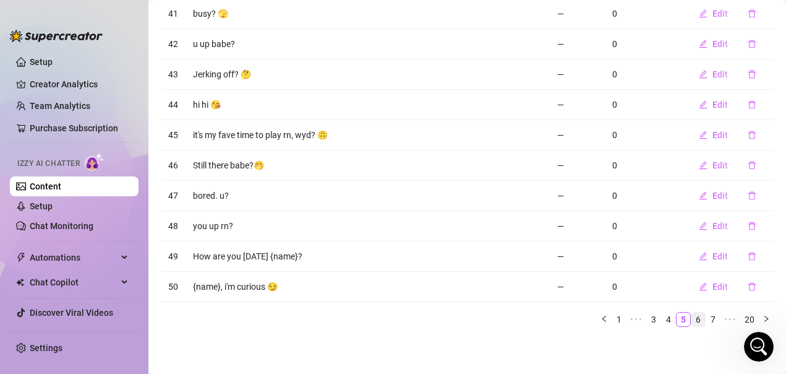
click at [692, 319] on link "6" at bounding box center [699, 319] width 14 height 14
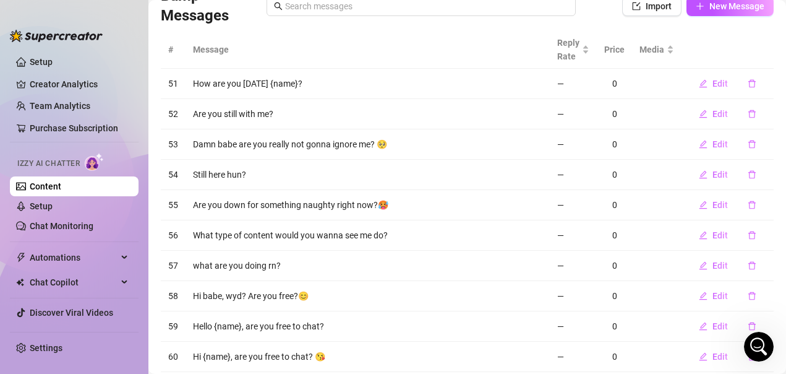
scroll to position [53, 0]
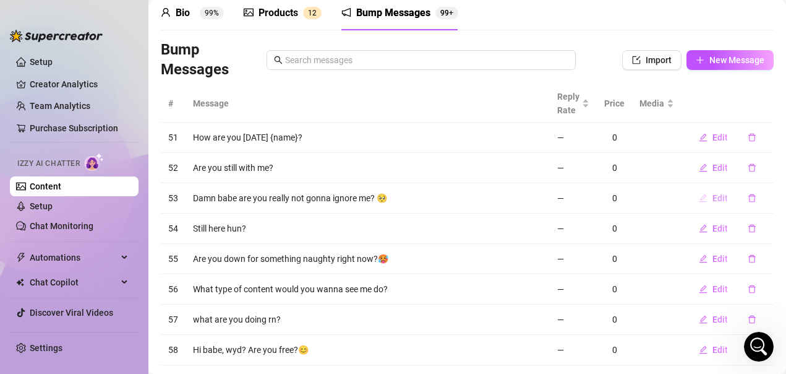
click at [699, 199] on icon "edit" at bounding box center [703, 198] width 9 height 9
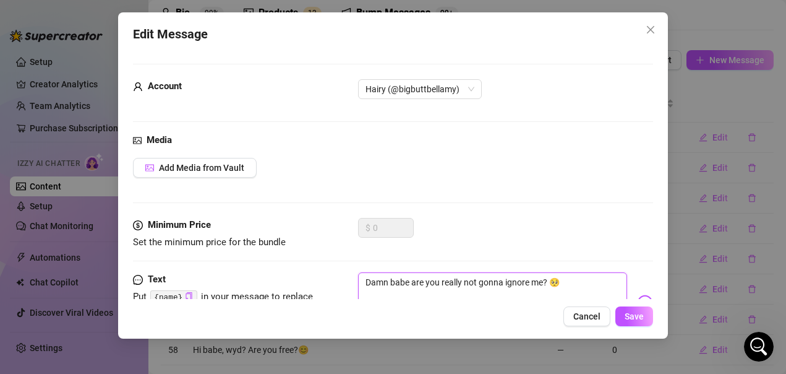
click at [478, 283] on textarea "Damn babe are you really not gonna ignore me? 🥺" at bounding box center [493, 296] width 270 height 49
type textarea "Damn babe are you really notgonna ignore me? 🥺"
type textarea "Damn babe are you really nogonna ignore me? 🥺"
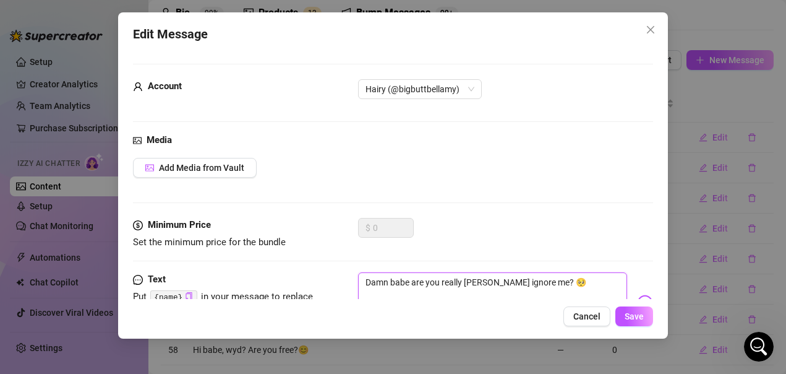
type textarea "Damn babe are you really ngonna ignore me? 🥺"
type textarea "Damn babe are you really gonna ignore me? 🥺"
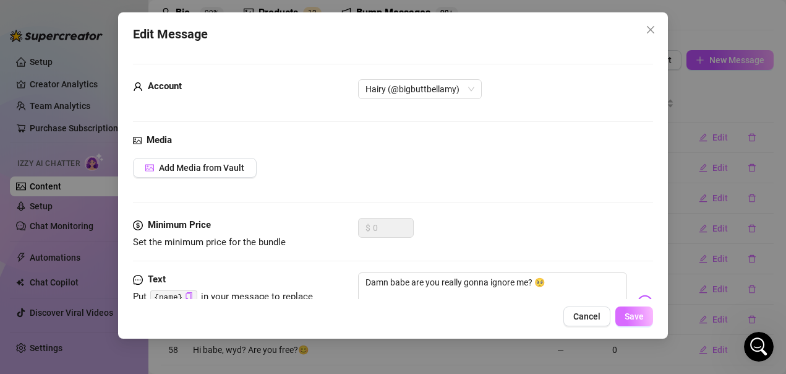
click at [622, 320] on button "Save" at bounding box center [634, 316] width 38 height 20
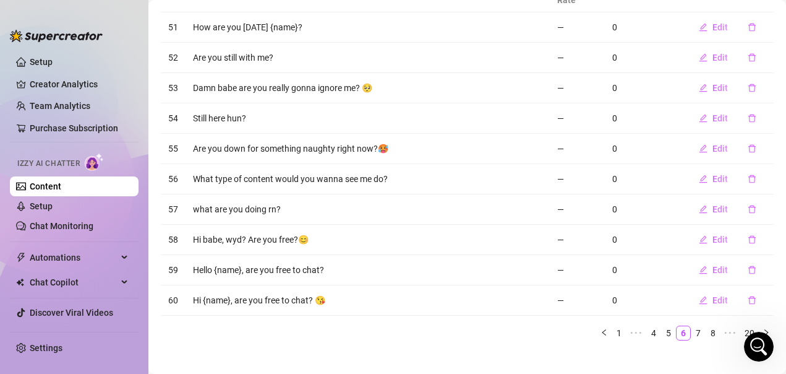
scroll to position [176, 0]
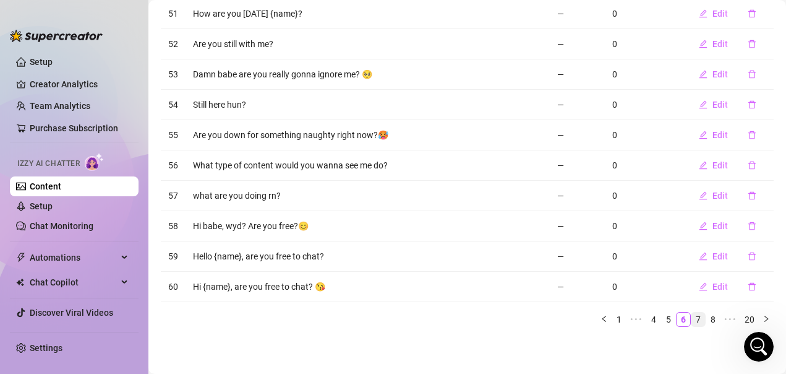
click at [692, 321] on link "7" at bounding box center [699, 319] width 14 height 14
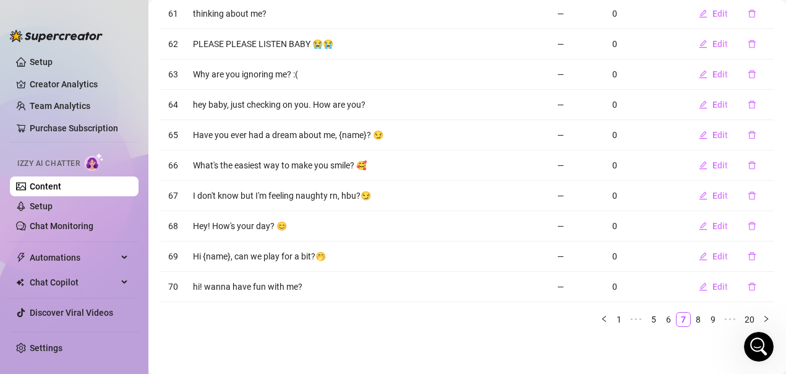
scroll to position [114, 0]
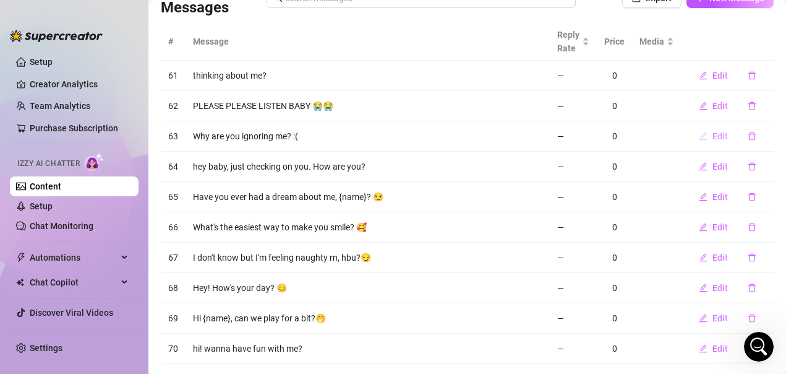
click at [701, 139] on button "Edit" at bounding box center [713, 136] width 49 height 20
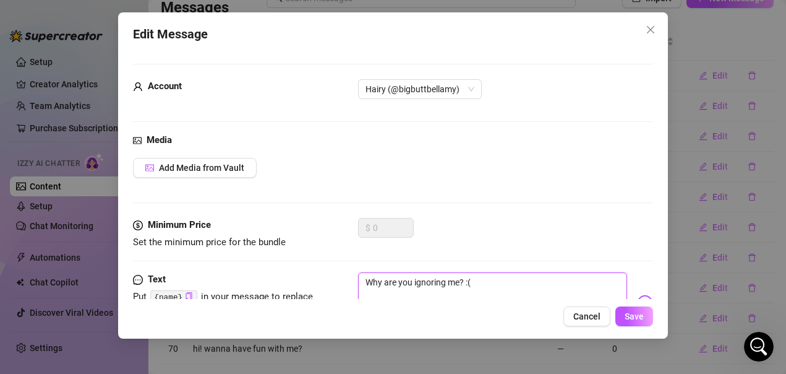
click at [476, 283] on textarea "Why are you ignoring me? :(" at bounding box center [493, 296] width 270 height 49
type textarea "Why are you ignoring me? :"
type textarea "Why are you ignoring me?"
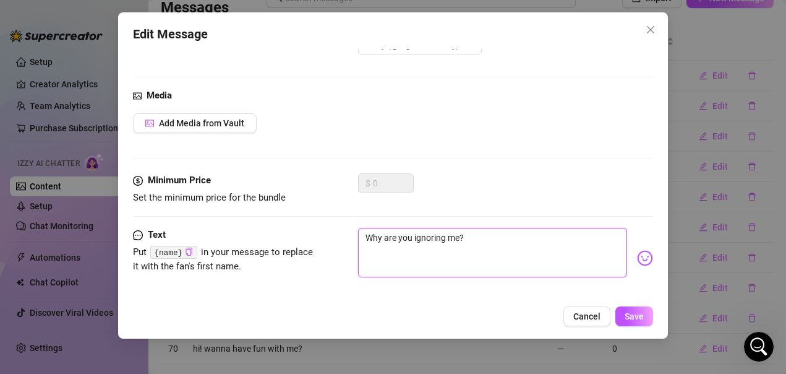
scroll to position [57, 0]
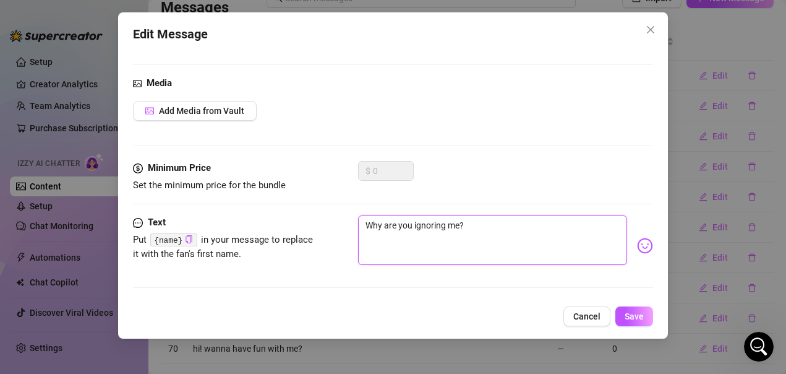
type textarea "Why are you ignoring me?"
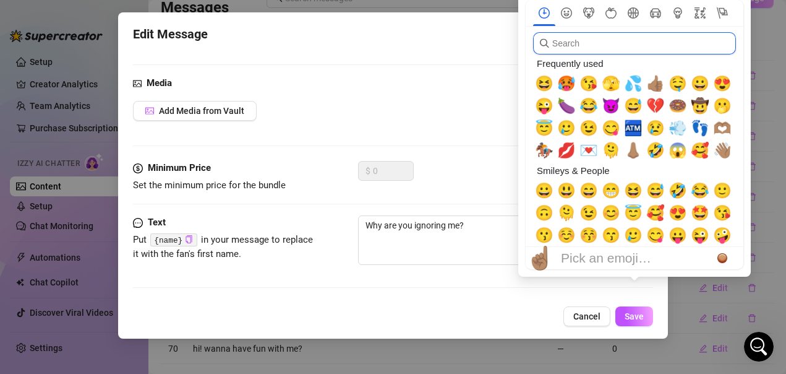
click at [560, 42] on input "search" at bounding box center [634, 43] width 203 height 22
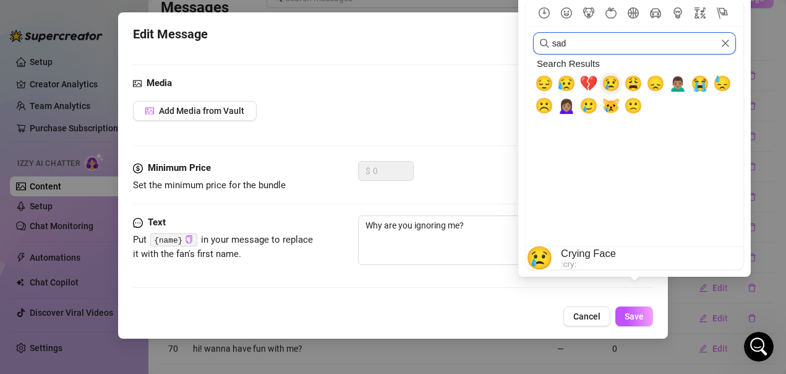
type input "sad"
click at [609, 85] on span "😢" at bounding box center [611, 83] width 19 height 17
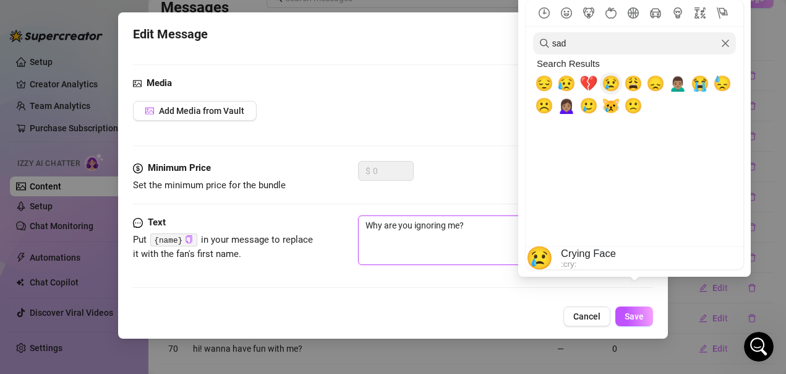
type textarea "Why are you ignoring me? 😢"
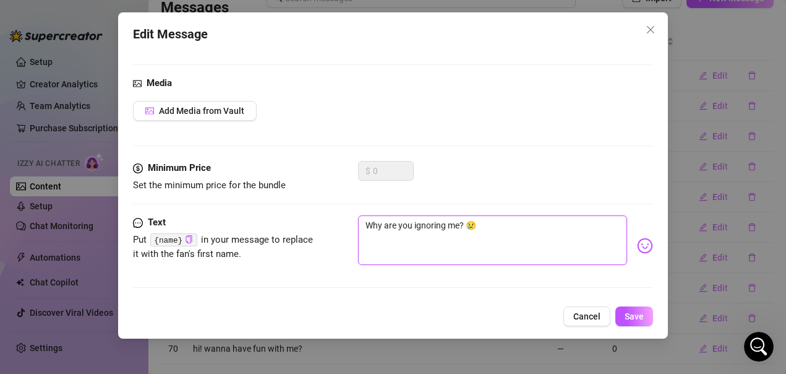
click at [485, 247] on textarea "Why are you ignoring me? 😢" at bounding box center [493, 239] width 270 height 49
type textarea "Why are you ignoring me? 😢"
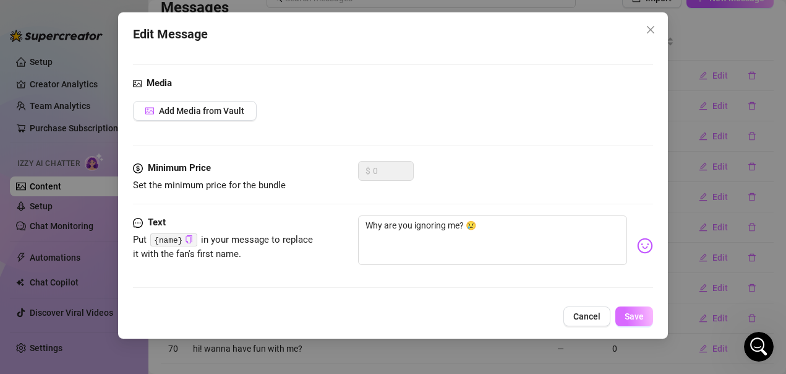
click at [632, 314] on span "Save" at bounding box center [634, 316] width 19 height 10
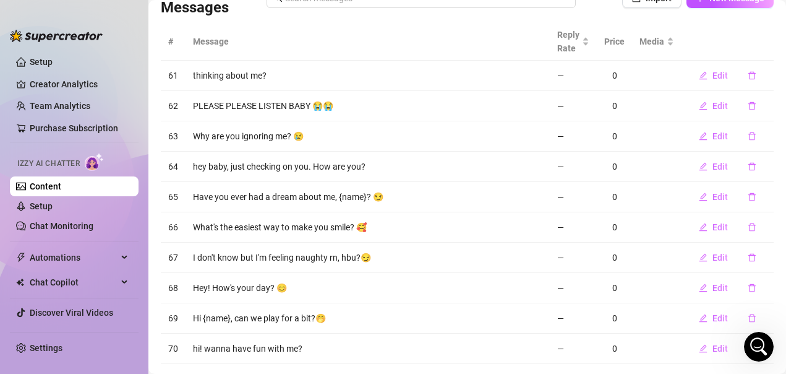
scroll to position [176, 0]
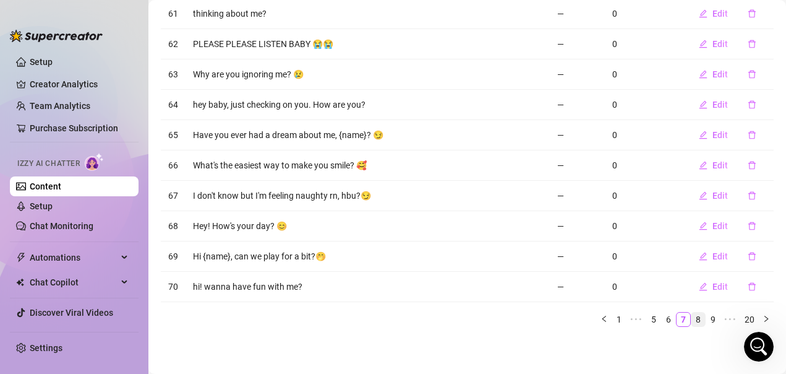
click at [692, 322] on link "8" at bounding box center [699, 319] width 14 height 14
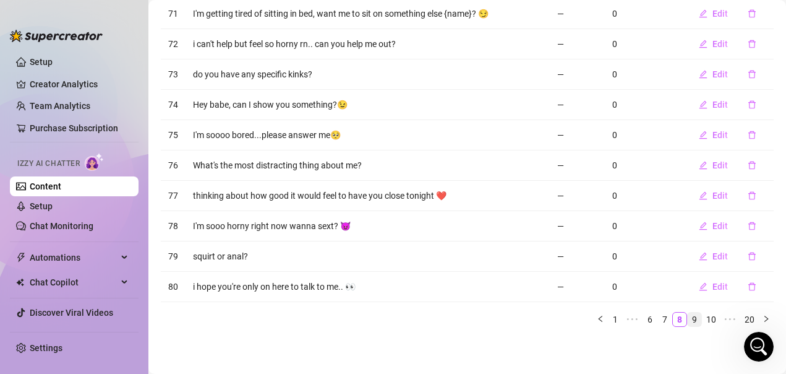
click at [688, 318] on link "9" at bounding box center [695, 319] width 14 height 14
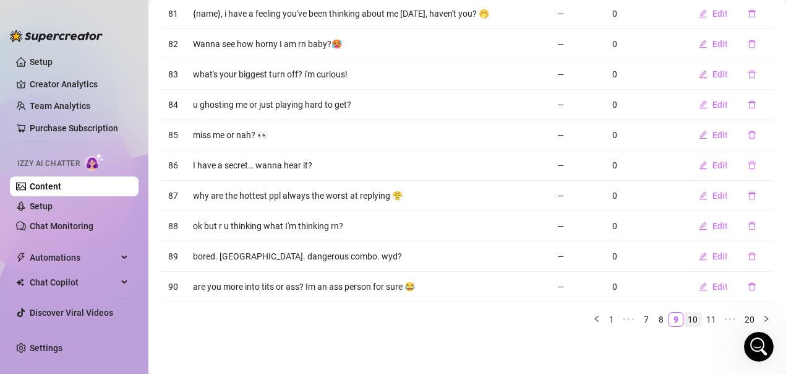
click at [684, 320] on link "10" at bounding box center [692, 319] width 17 height 14
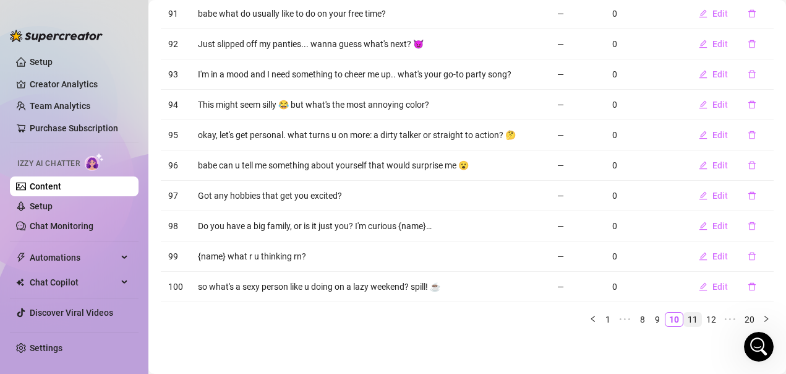
click at [684, 320] on link "11" at bounding box center [692, 319] width 17 height 14
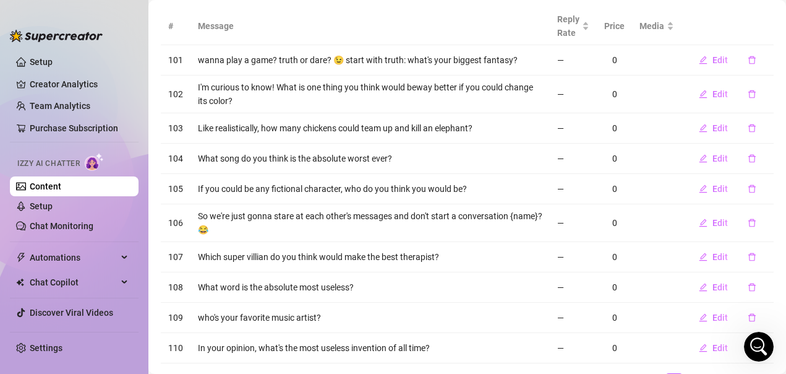
scroll to position [191, 0]
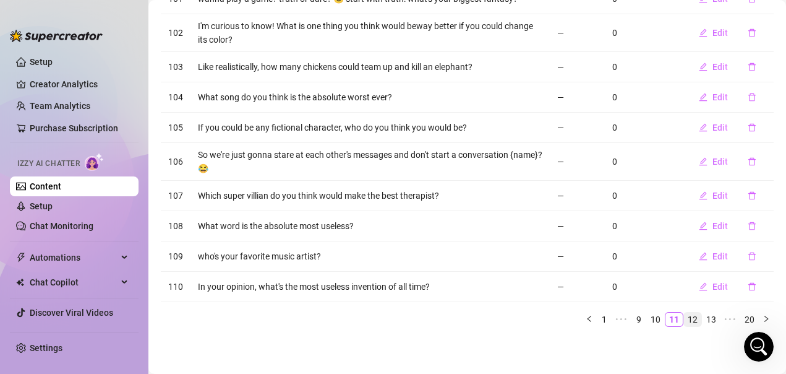
click at [684, 315] on link "12" at bounding box center [692, 319] width 17 height 14
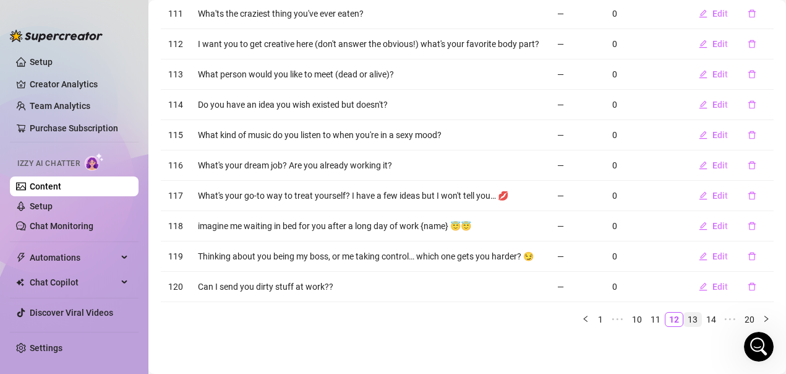
click at [684, 320] on link "13" at bounding box center [692, 319] width 17 height 14
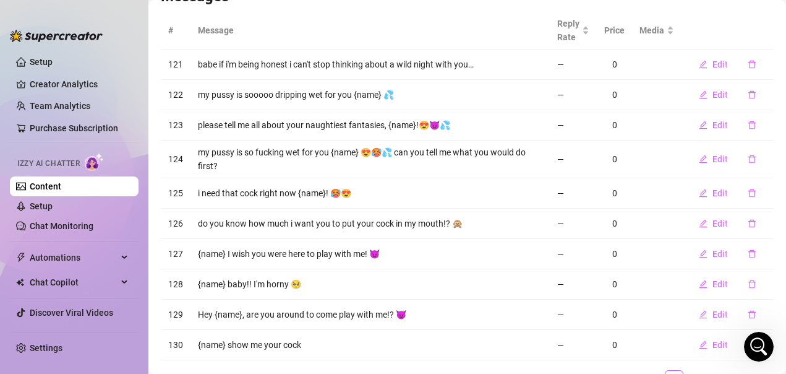
scroll to position [184, 0]
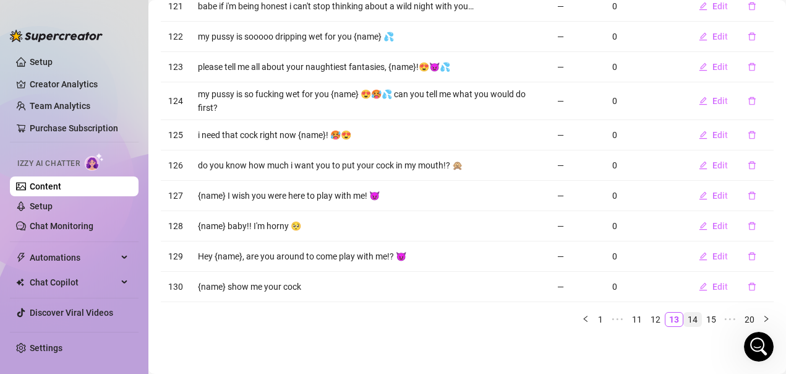
click at [684, 320] on link "14" at bounding box center [692, 319] width 17 height 14
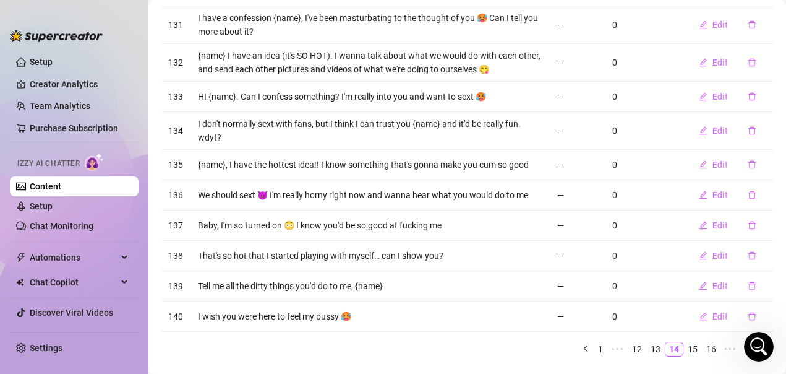
scroll to position [199, 0]
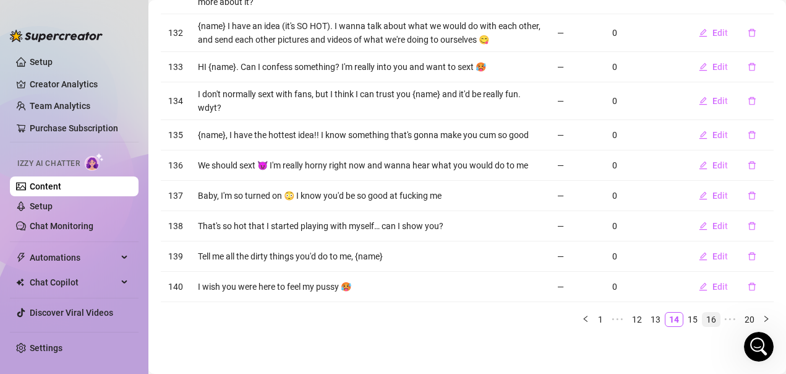
click at [703, 319] on link "16" at bounding box center [711, 319] width 17 height 14
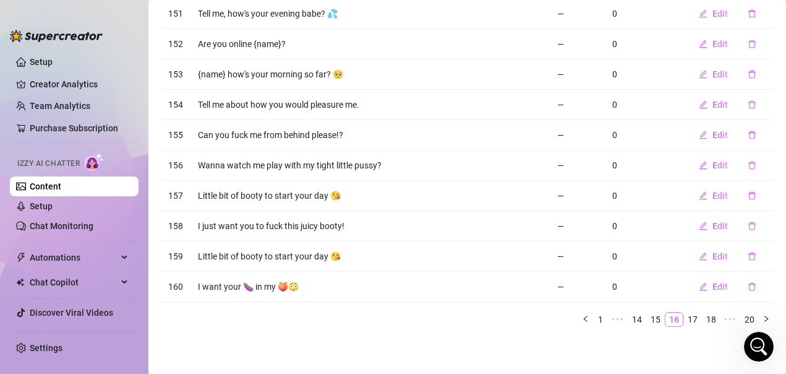
scroll to position [176, 0]
click at [684, 321] on link "17" at bounding box center [692, 319] width 17 height 14
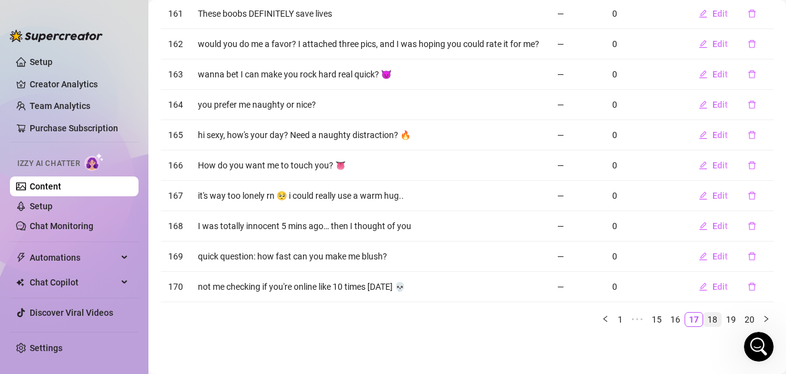
click at [704, 325] on link "18" at bounding box center [712, 319] width 17 height 14
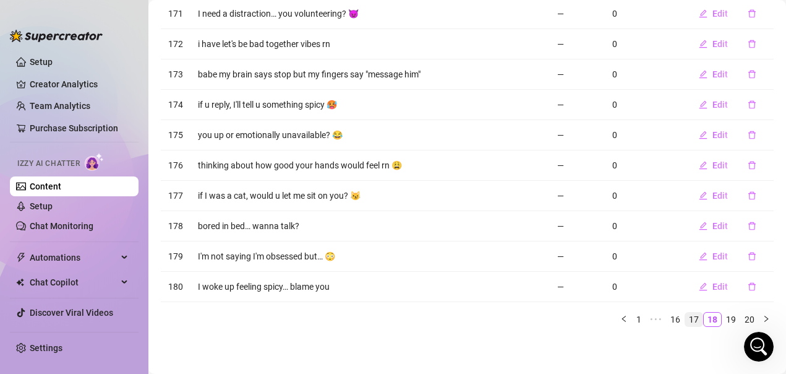
click at [687, 320] on link "17" at bounding box center [693, 319] width 17 height 14
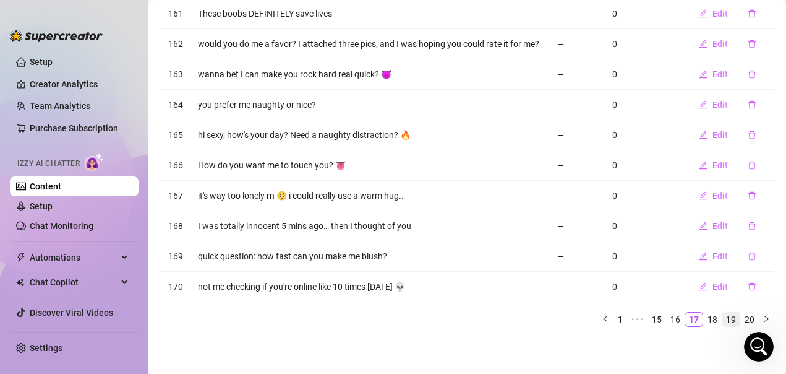
click at [722, 326] on link "19" at bounding box center [730, 319] width 17 height 14
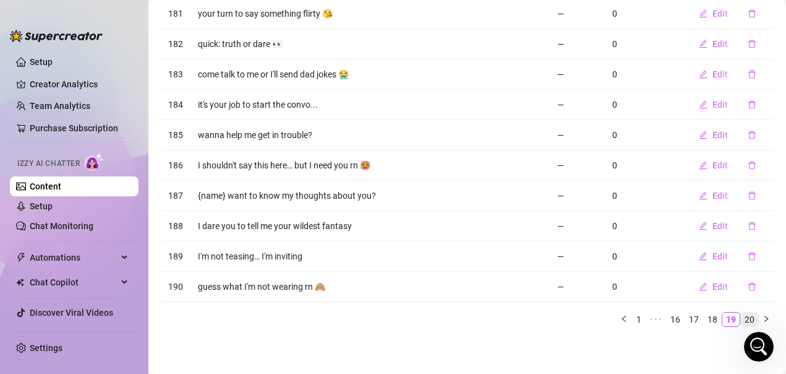
click at [741, 317] on link "20" at bounding box center [749, 319] width 17 height 14
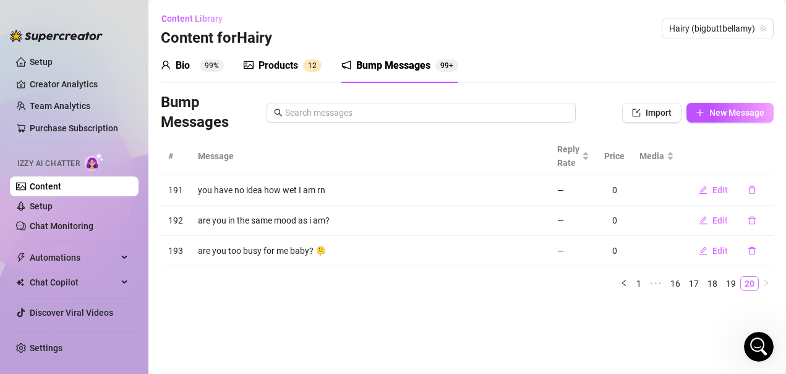
scroll to position [0, 0]
click at [210, 66] on sup "99%" at bounding box center [212, 65] width 24 height 12
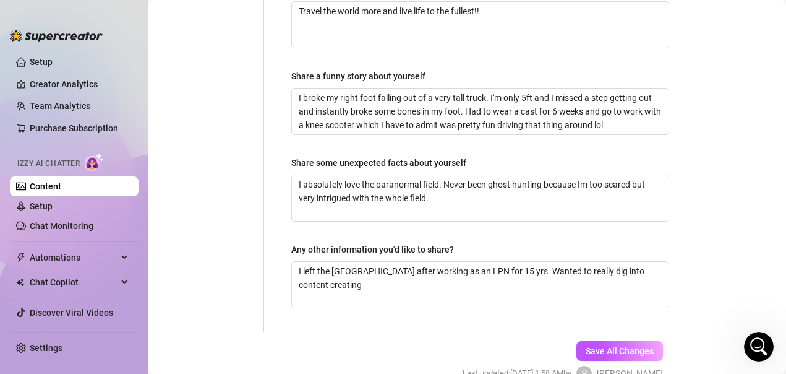
scroll to position [913, 0]
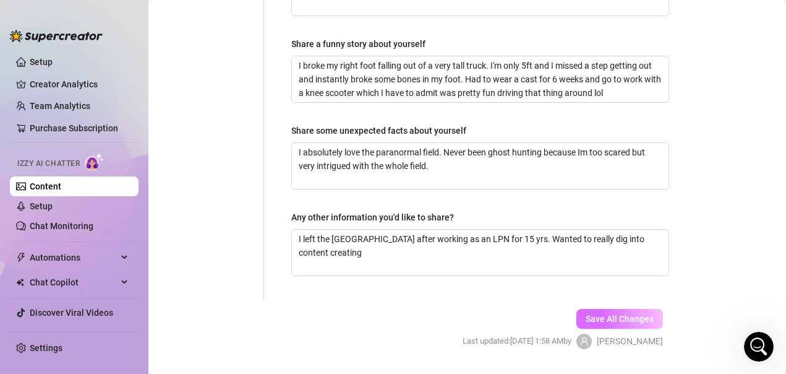
click at [588, 314] on span "Save All Changes" at bounding box center [620, 319] width 68 height 10
click at [53, 201] on link "Setup" at bounding box center [41, 206] width 23 height 10
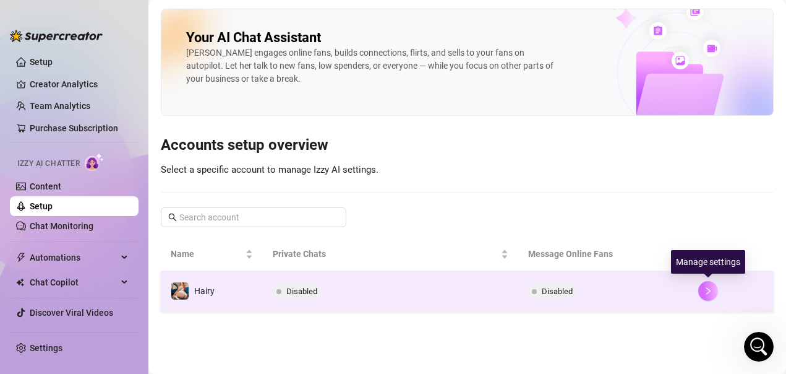
click at [706, 290] on icon "right" at bounding box center [708, 290] width 9 height 9
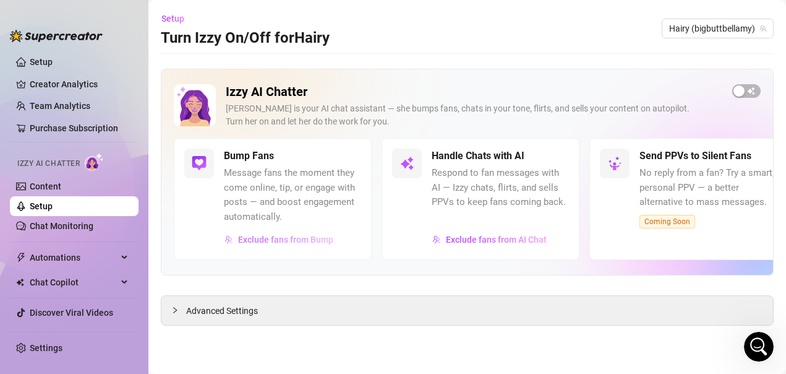
click at [293, 237] on span "Exclude fans from Bump" at bounding box center [285, 239] width 95 height 10
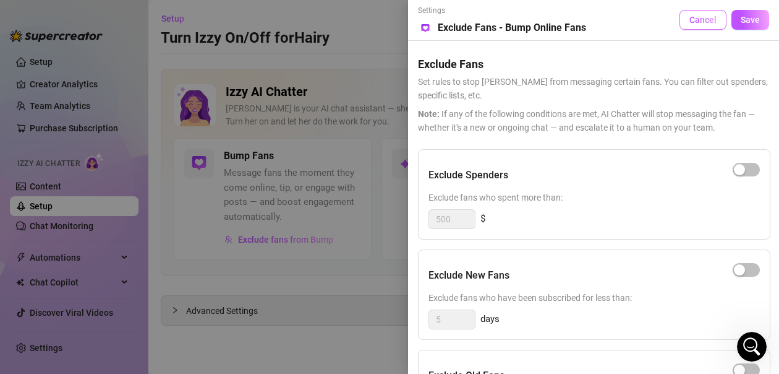
click at [710, 24] on span "Cancel" at bounding box center [703, 20] width 27 height 10
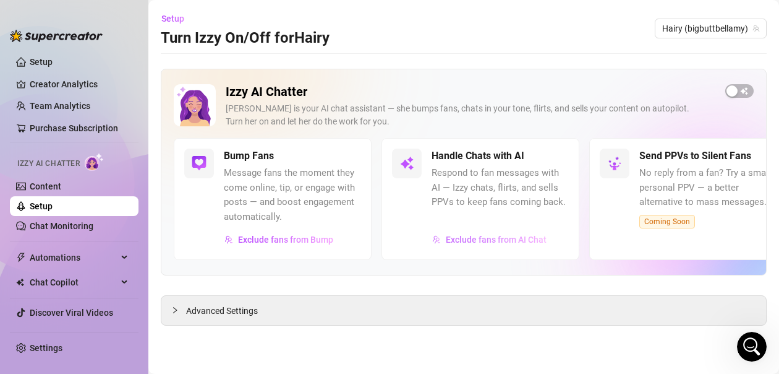
click at [531, 236] on span "Exclude fans from AI Chat" at bounding box center [496, 239] width 101 height 10
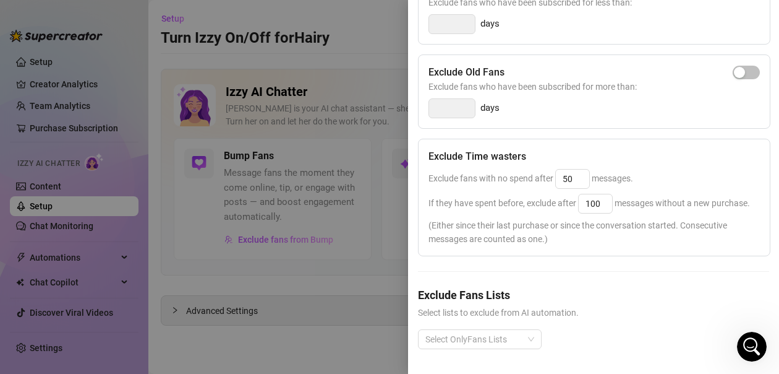
scroll to position [287, 0]
click at [534, 330] on div "Select OnlyFans Lists" at bounding box center [480, 339] width 124 height 20
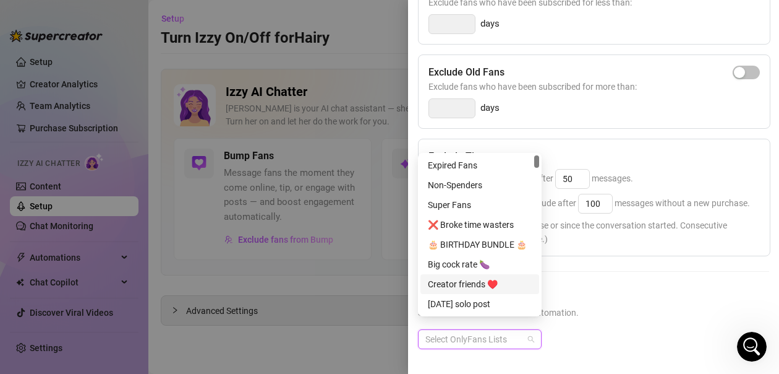
click at [466, 281] on div "Creator friends ♥️" at bounding box center [480, 284] width 104 height 14
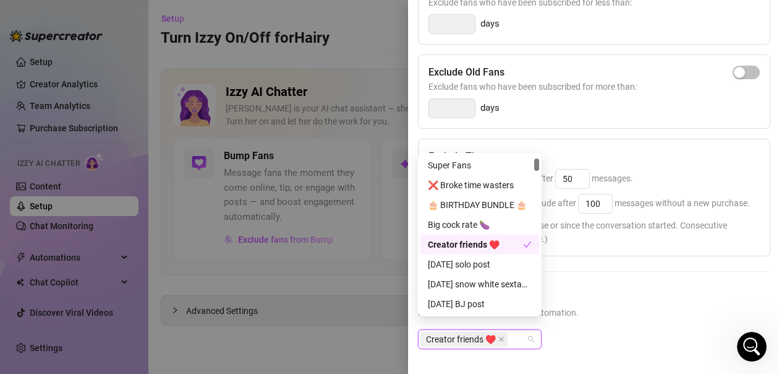
scroll to position [0, 0]
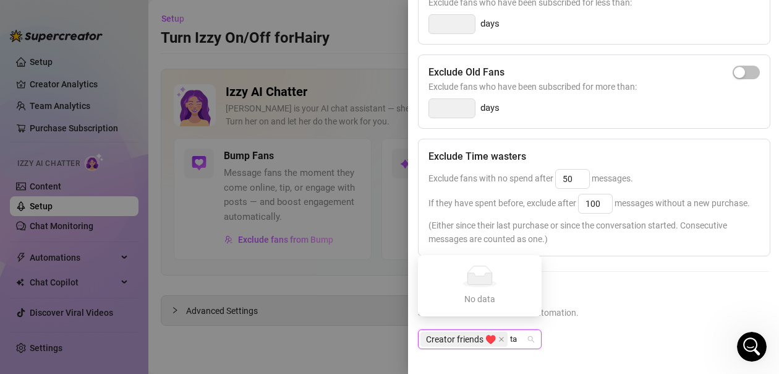
type input "t"
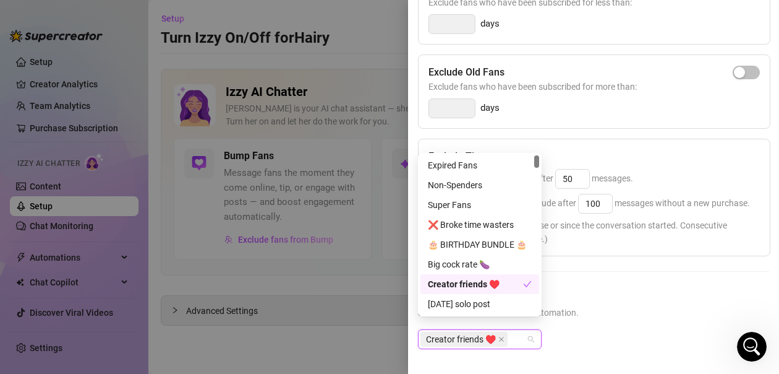
click at [690, 329] on div "Creator friends ♥️" at bounding box center [593, 349] width 351 height 40
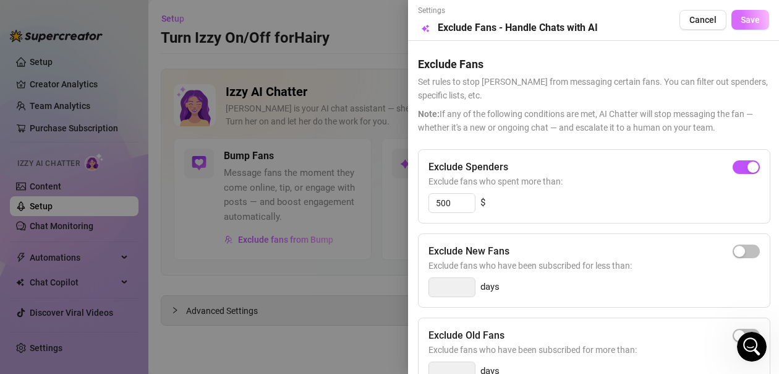
click at [743, 20] on span "Save" at bounding box center [750, 20] width 19 height 10
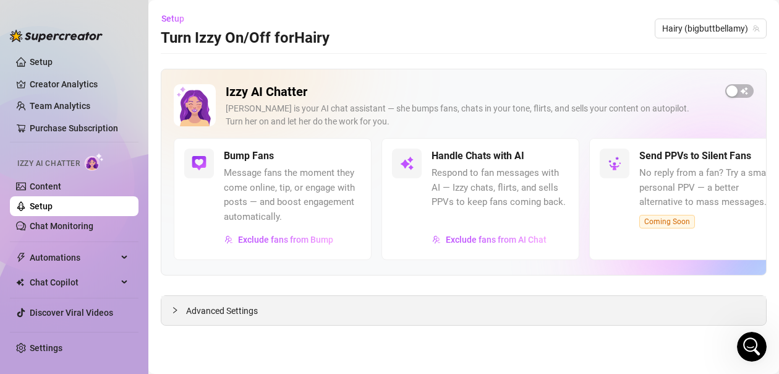
click at [176, 311] on icon "collapsed" at bounding box center [175, 309] width 4 height 6
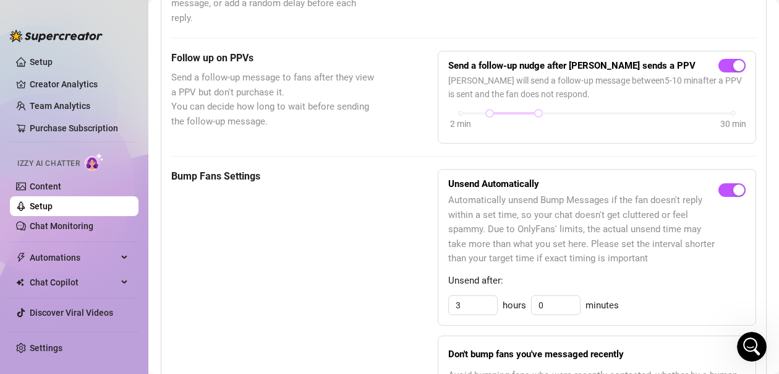
scroll to position [557, 0]
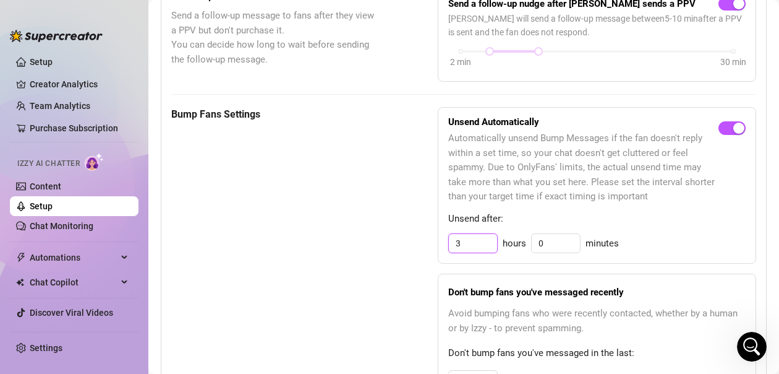
click at [458, 243] on input "3" at bounding box center [473, 243] width 48 height 19
type input "1"
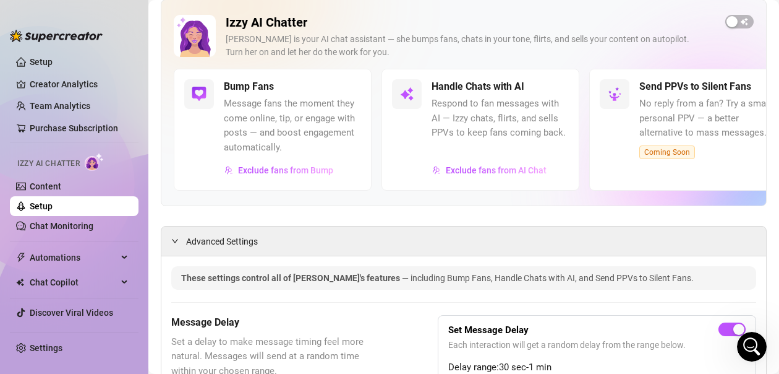
scroll to position [0, 0]
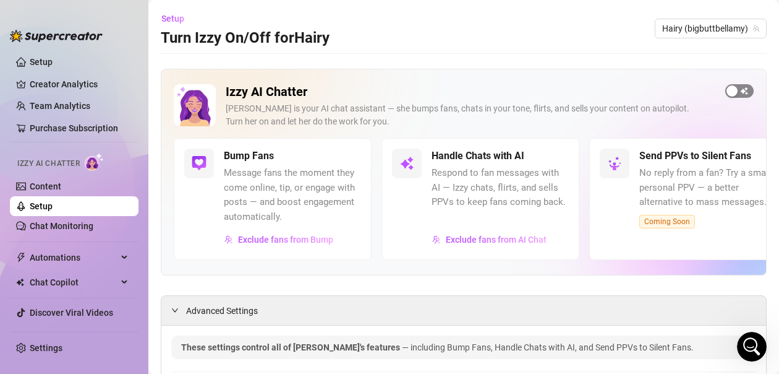
click at [727, 92] on div "button" at bounding box center [732, 90] width 11 height 11
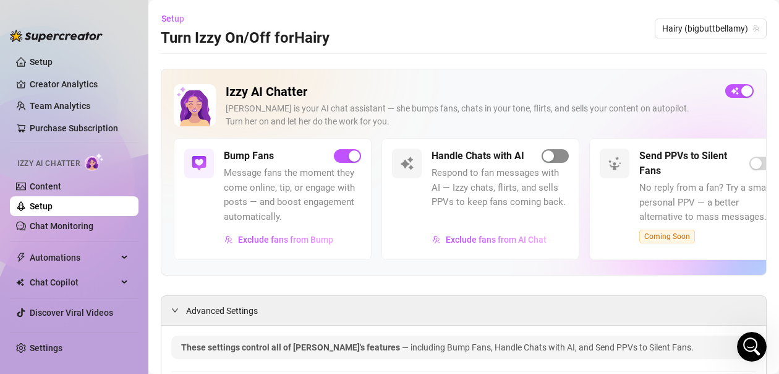
click at [549, 156] on div "button" at bounding box center [548, 155] width 11 height 11
click at [542, 242] on span "Exclude fans from AI Chat" at bounding box center [496, 239] width 101 height 10
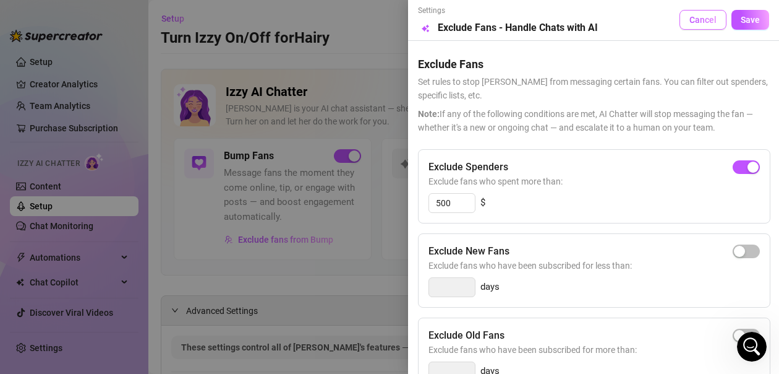
click at [690, 22] on span "Cancel" at bounding box center [703, 20] width 27 height 10
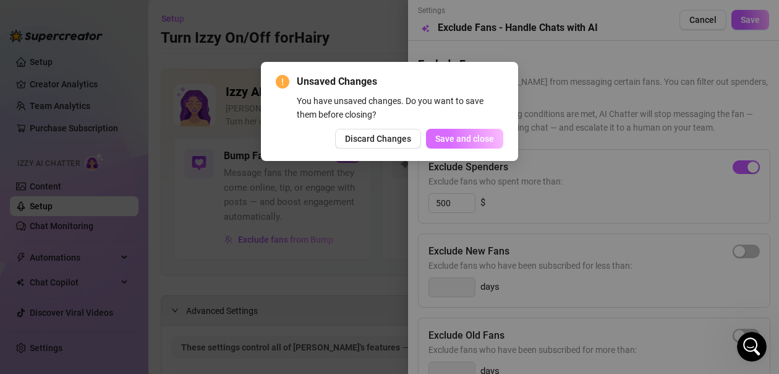
click at [452, 139] on span "Save and close" at bounding box center [464, 139] width 59 height 10
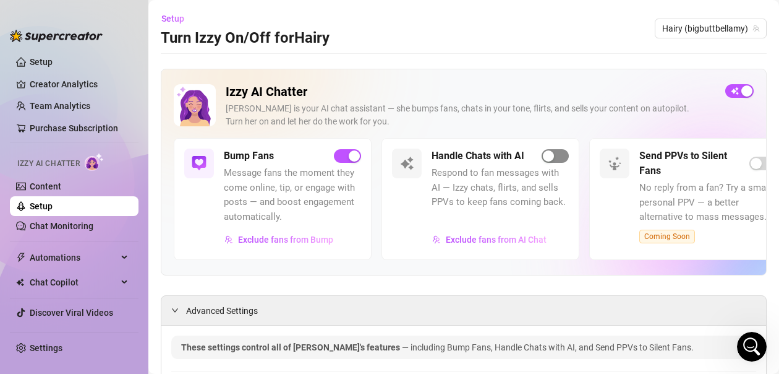
click at [550, 156] on div "button" at bounding box center [548, 155] width 11 height 11
click at [742, 342] on icon "Open Intercom Messenger" at bounding box center [750, 345] width 20 height 20
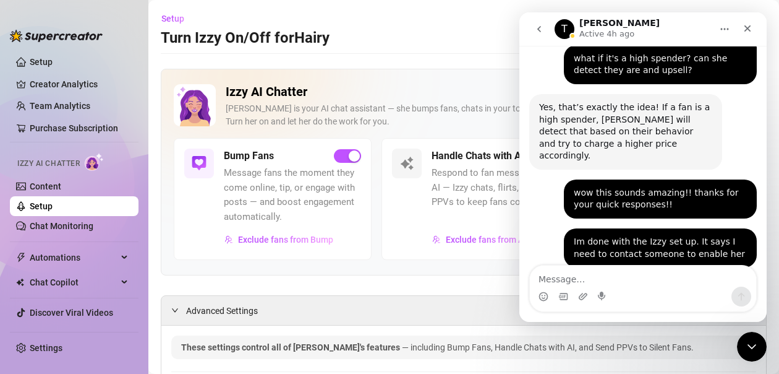
scroll to position [1746, 0]
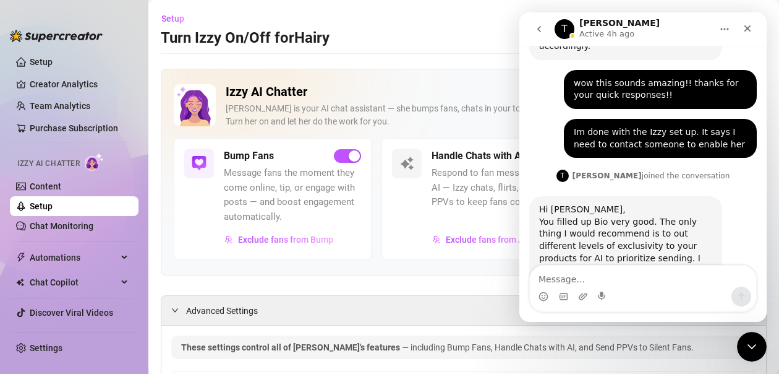
click at [619, 280] on textarea "Message…" at bounding box center [643, 275] width 226 height 21
type textarea "it still says I need to contact someone to activate izzy?"
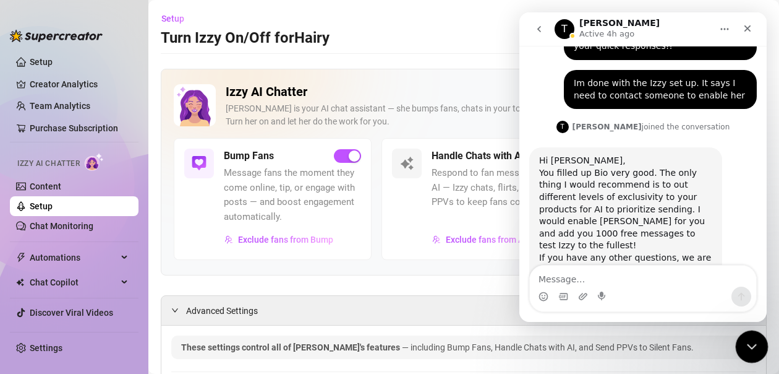
click at [747, 343] on icon "Close Intercom Messenger" at bounding box center [750, 344] width 9 height 5
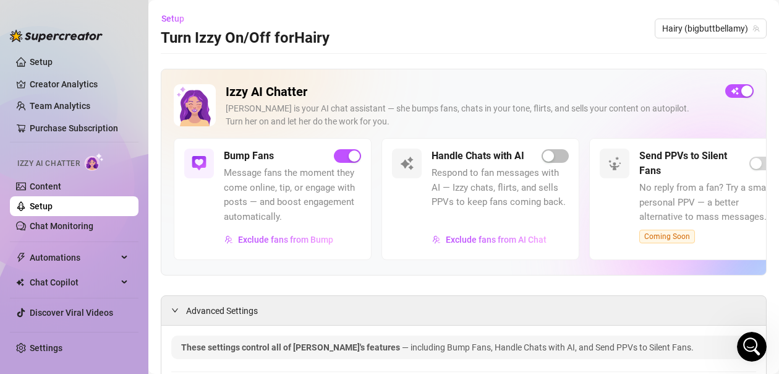
click at [551, 163] on div "Handle Chats with AI" at bounding box center [500, 155] width 137 height 15
click at [550, 160] on div "button" at bounding box center [548, 155] width 11 height 11
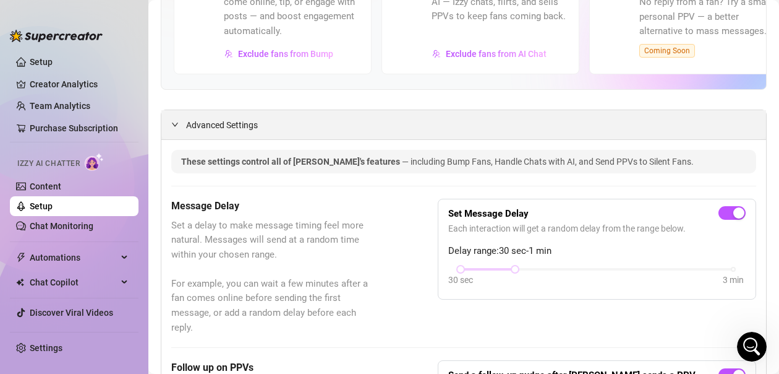
scroll to position [0, 0]
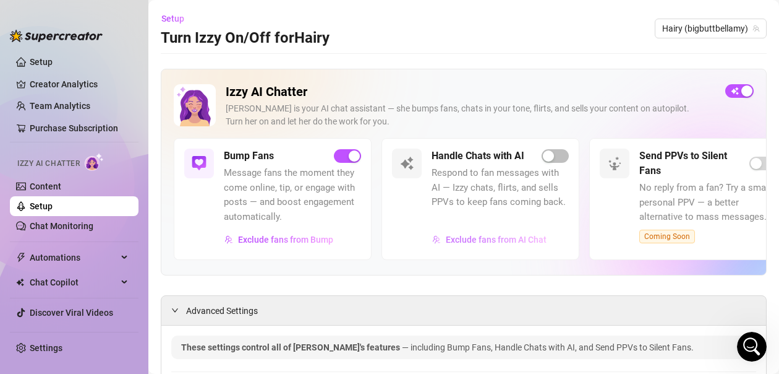
click at [469, 240] on span "Exclude fans from AI Chat" at bounding box center [496, 239] width 101 height 10
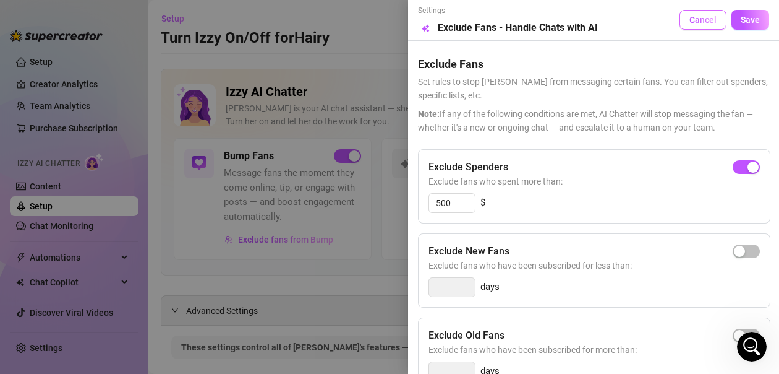
click at [694, 20] on span "Cancel" at bounding box center [703, 20] width 27 height 10
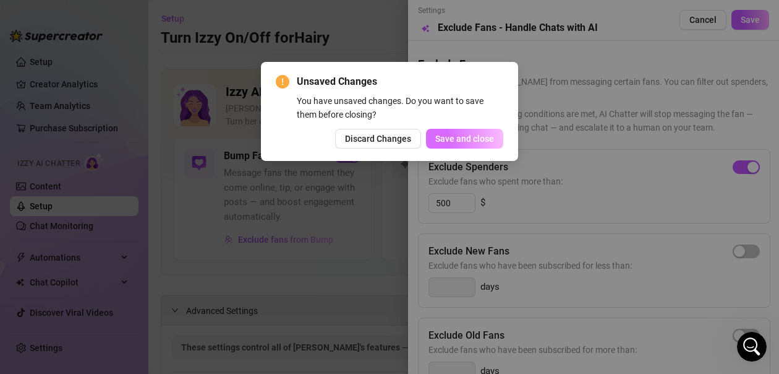
click at [450, 143] on span "Save and close" at bounding box center [464, 139] width 59 height 10
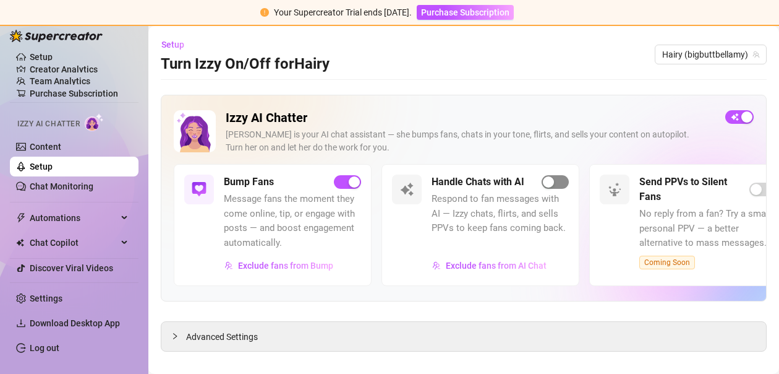
click at [550, 182] on div "button" at bounding box center [548, 181] width 11 height 11
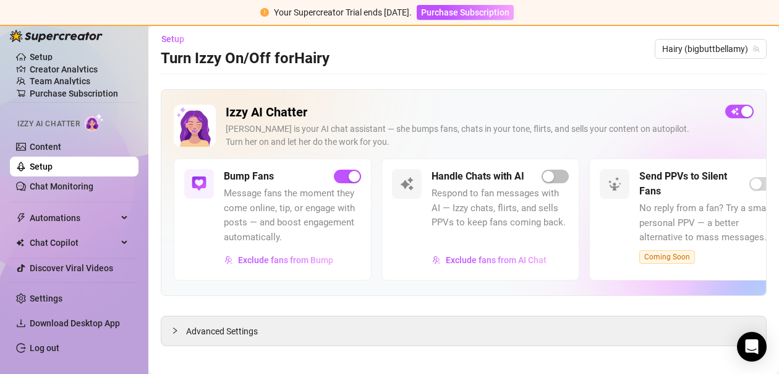
scroll to position [15, 0]
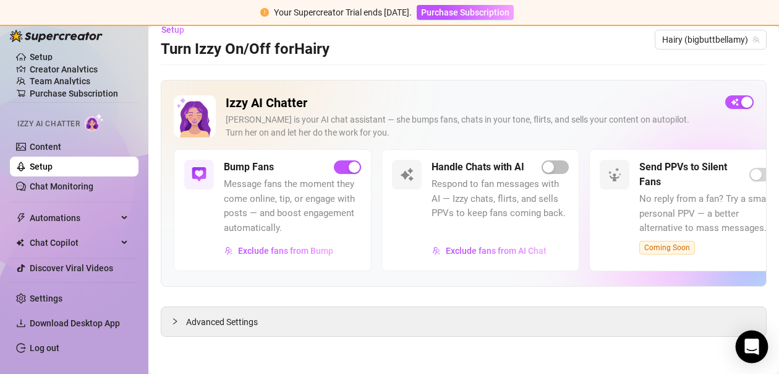
click at [748, 353] on div "Open Intercom Messenger" at bounding box center [752, 346] width 33 height 33
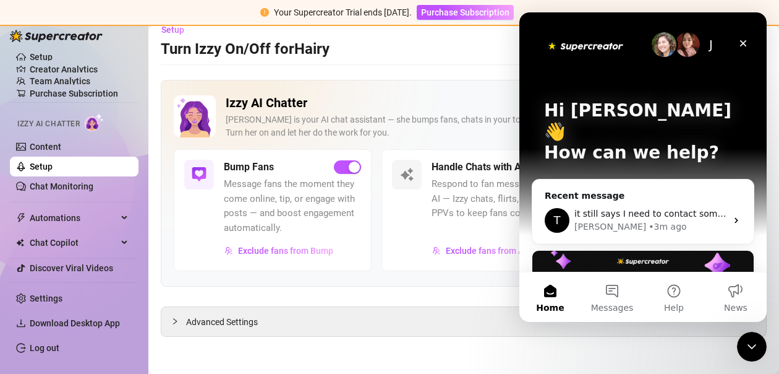
scroll to position [0, 0]
click at [623, 208] on span "it still says I need to contact someone to activate izzy?" at bounding box center [694, 213] width 238 height 10
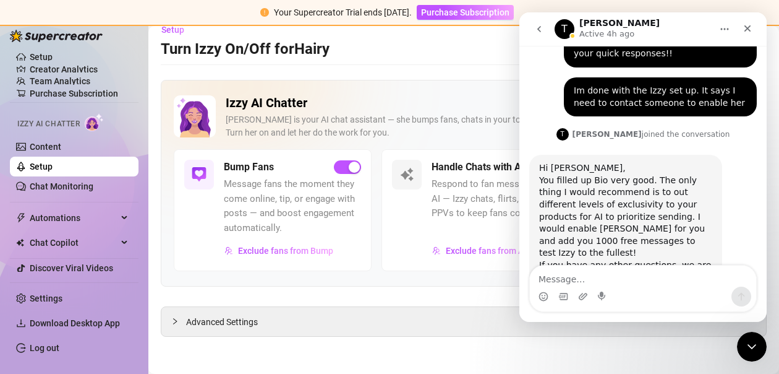
scroll to position [1795, 0]
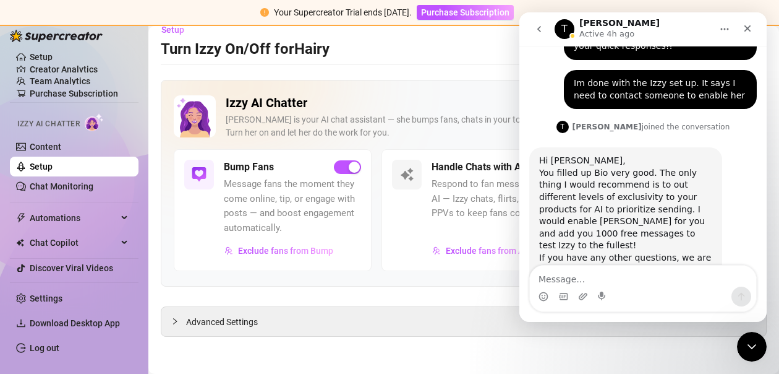
type textarea "t"
type textarea "it's not letting me slide the slider to activate izzy"
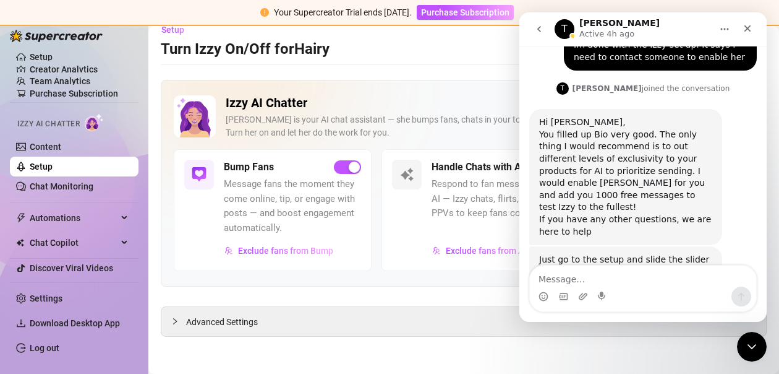
scroll to position [1835, 0]
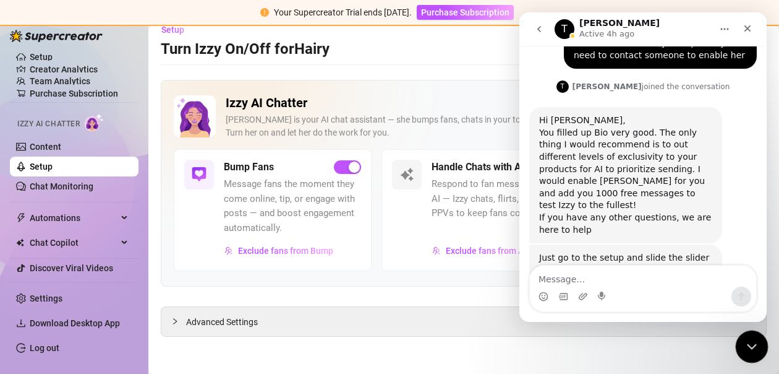
click at [749, 352] on div "Close Intercom Messenger" at bounding box center [750, 345] width 30 height 30
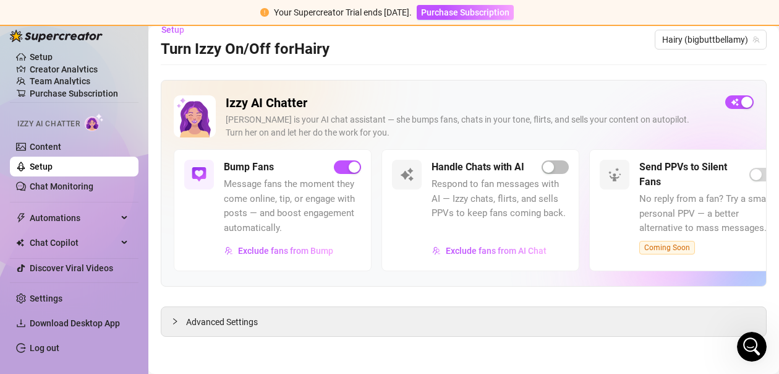
scroll to position [0, 0]
click at [351, 166] on div "button" at bounding box center [354, 166] width 11 height 11
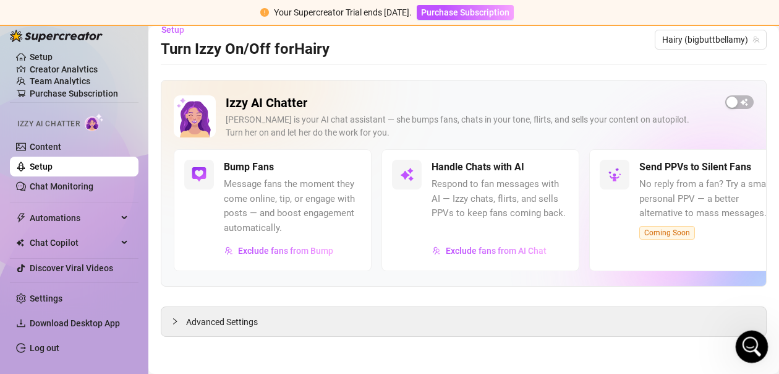
click at [747, 345] on icon "Open Intercom Messenger" at bounding box center [750, 345] width 20 height 20
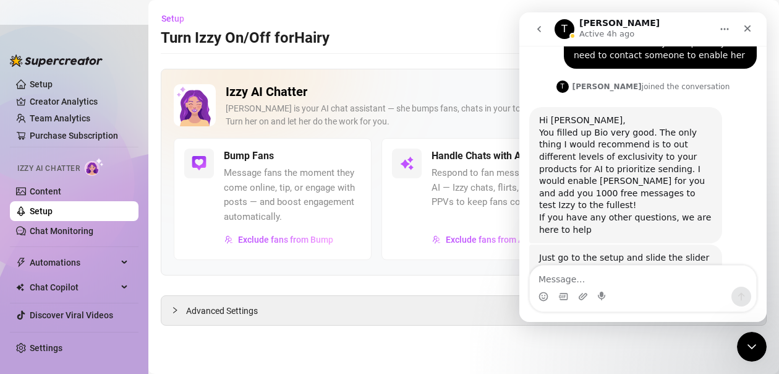
scroll to position [0, 0]
